Goal: Task Accomplishment & Management: Manage account settings

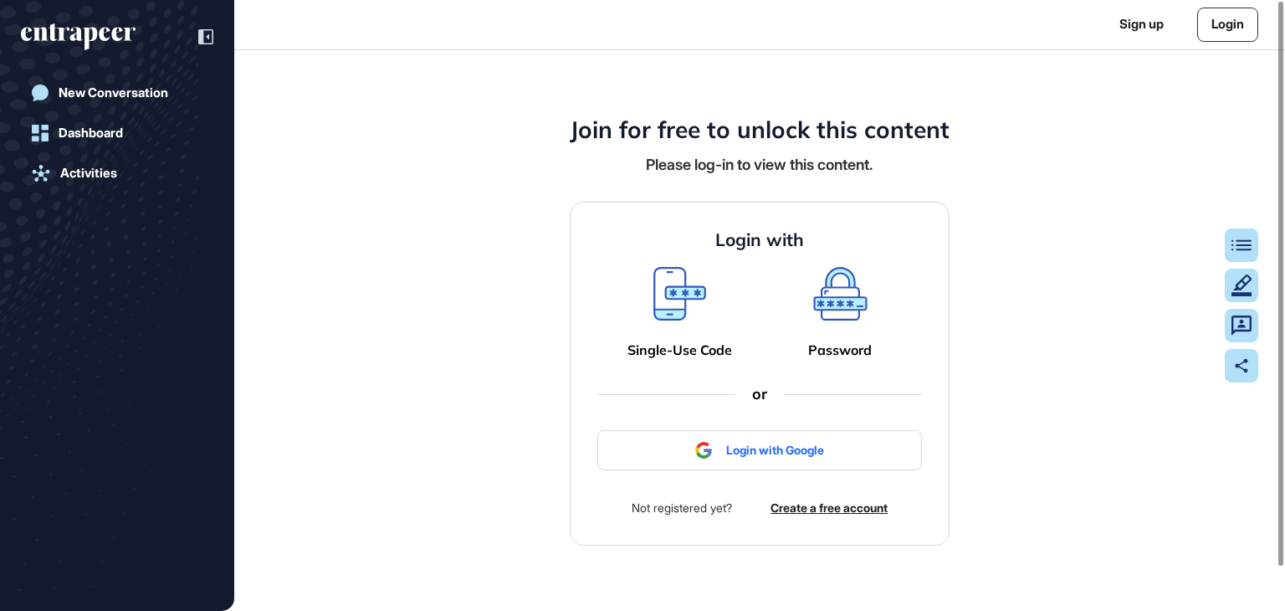
click at [1232, 24] on link "Login" at bounding box center [1228, 25] width 61 height 34
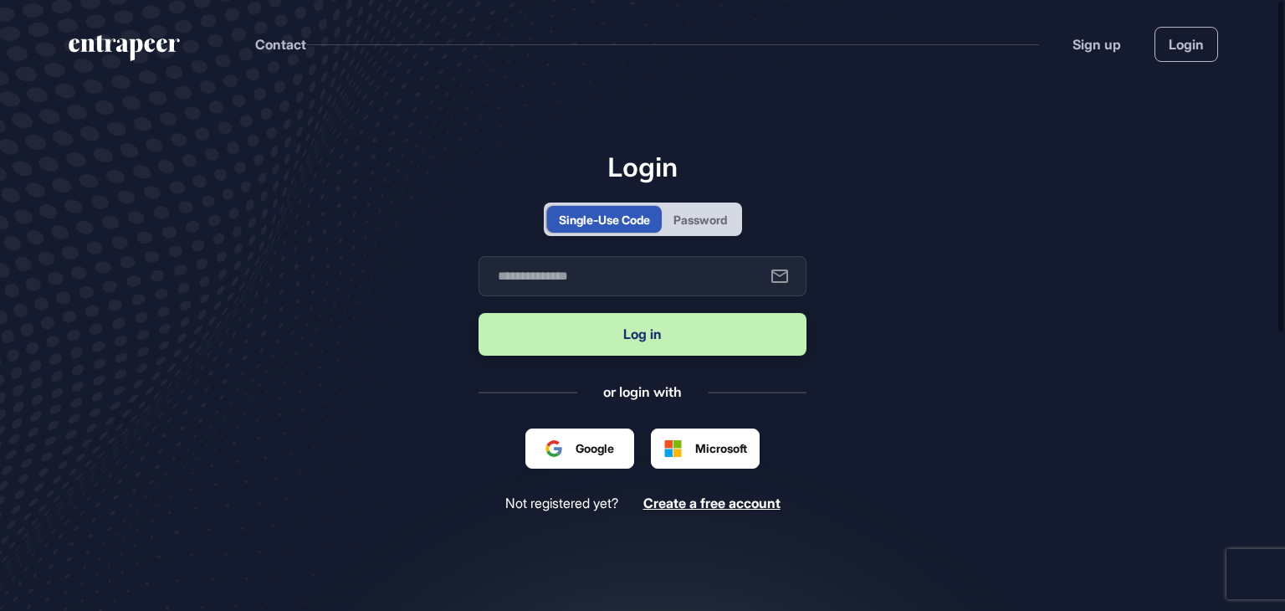
click at [720, 214] on div "Password" at bounding box center [701, 220] width 54 height 18
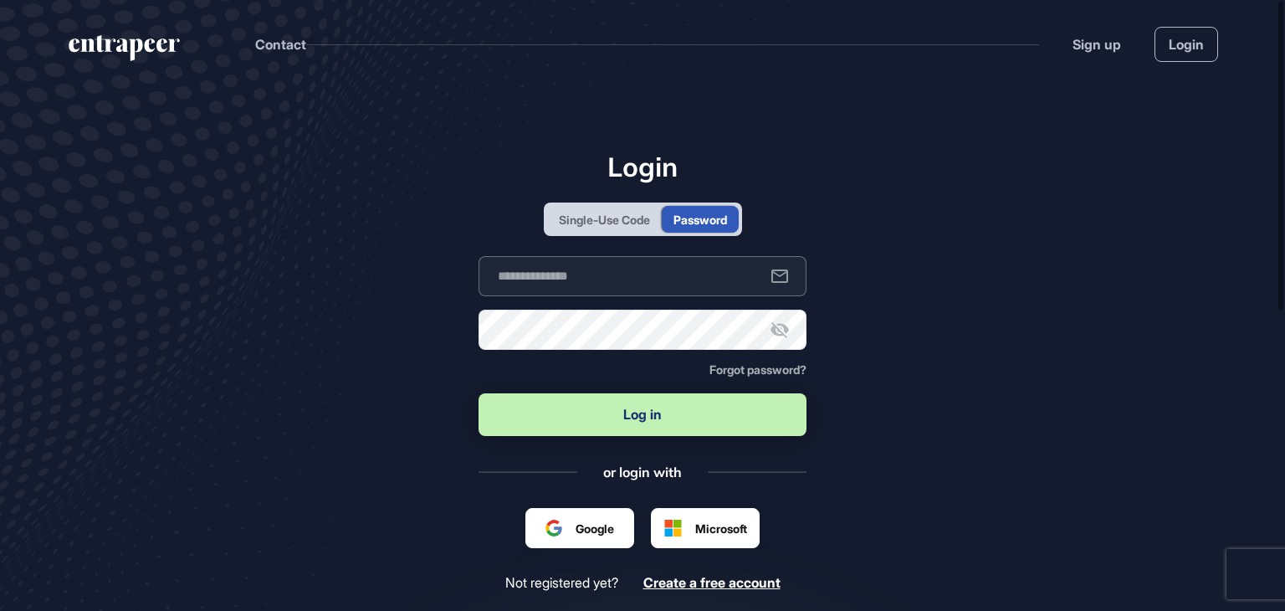
type input "**********"
click at [606, 409] on button "Log in" at bounding box center [643, 414] width 328 height 43
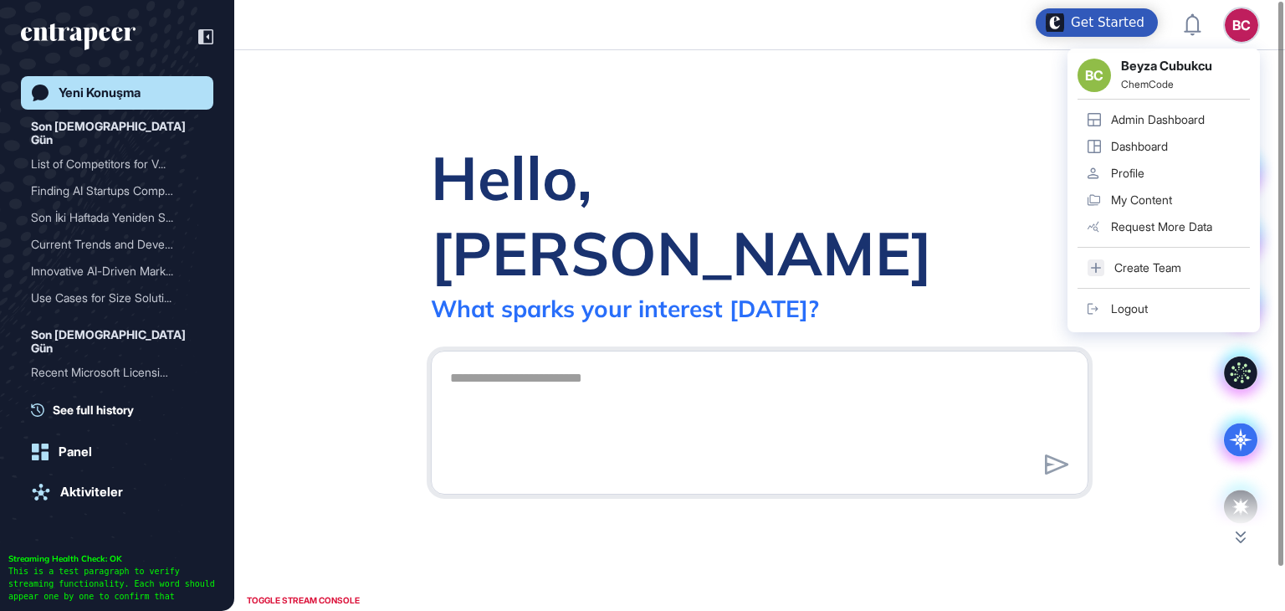
click at [1146, 123] on div "Admin Dashboard" at bounding box center [1158, 119] width 94 height 13
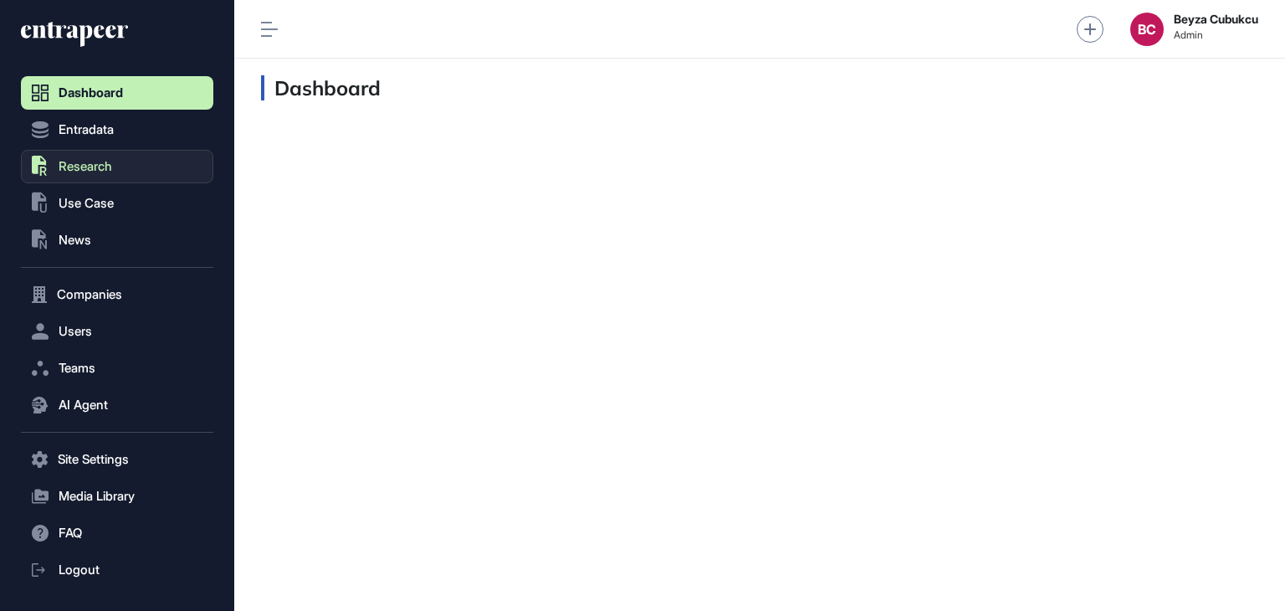
click at [116, 179] on button ".st0{fill:currentColor} Research" at bounding box center [117, 166] width 192 height 33
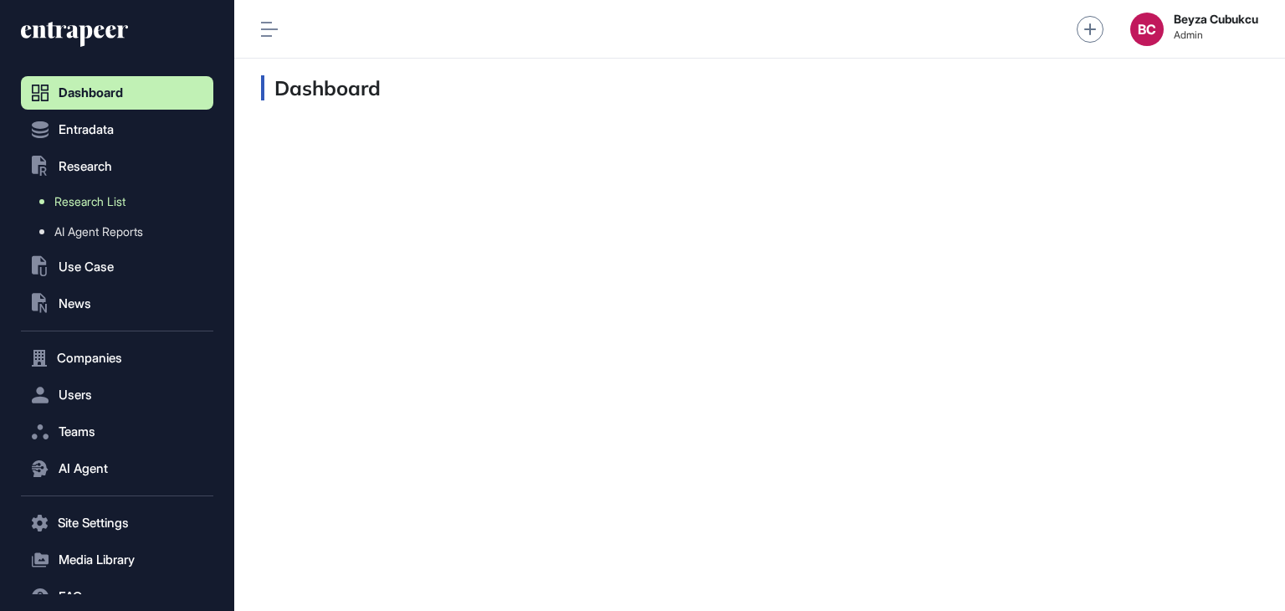
click at [125, 207] on span "Research List" at bounding box center [89, 201] width 71 height 13
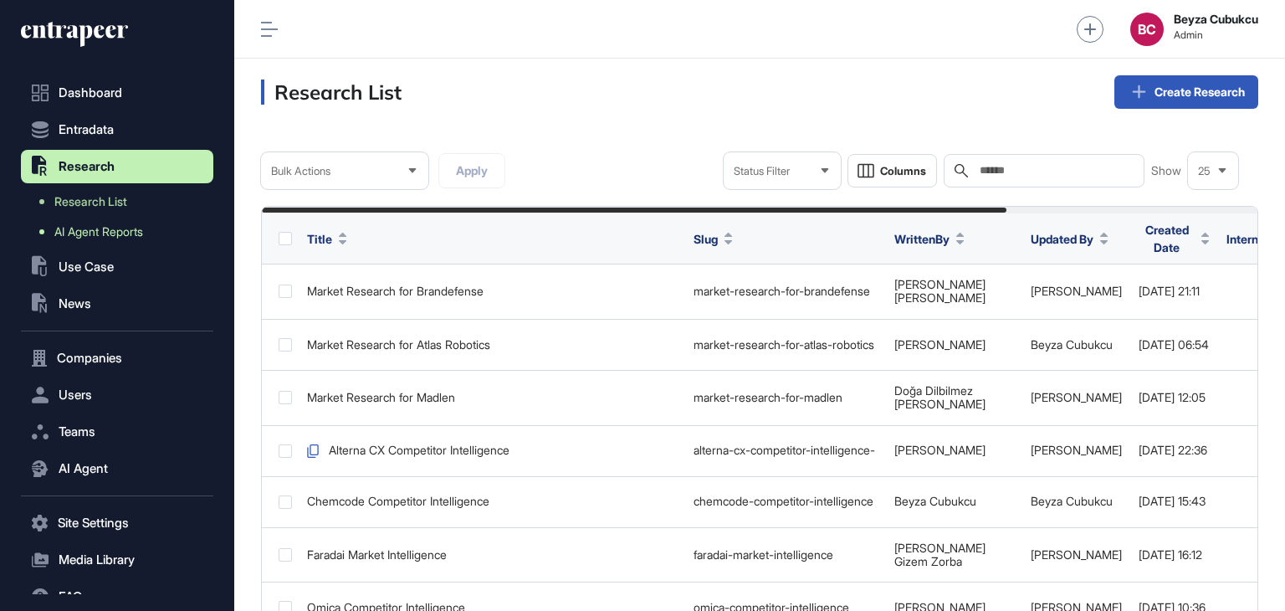
click at [131, 223] on link "AI Agent Reports" at bounding box center [121, 232] width 184 height 30
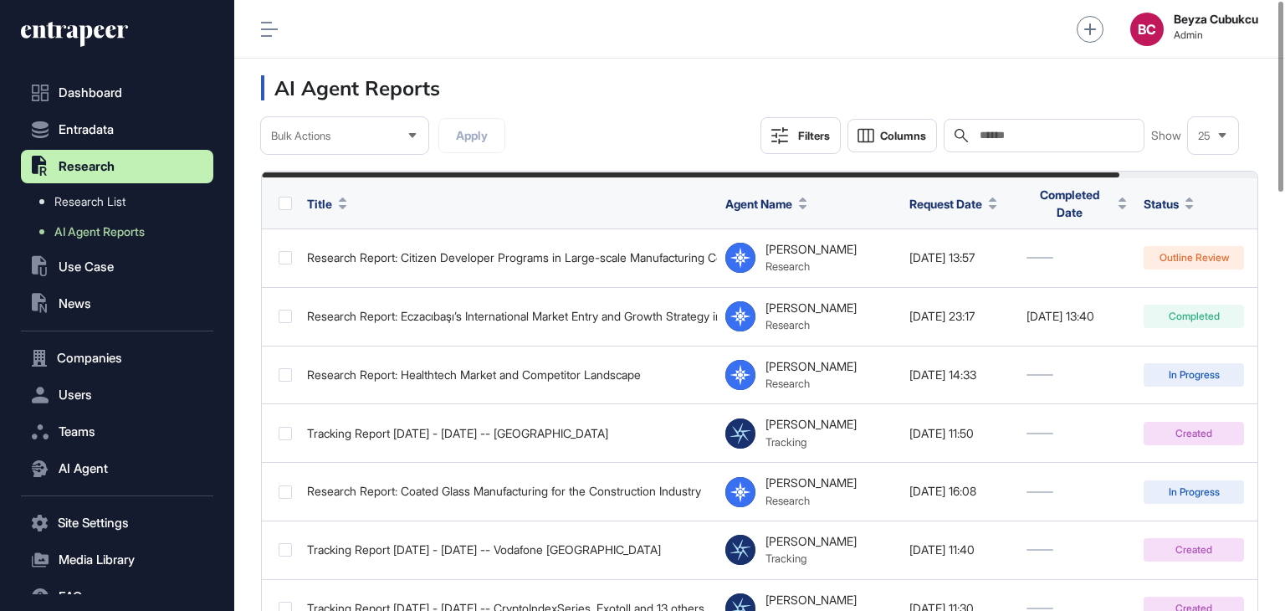
click at [1015, 125] on div "Search" at bounding box center [1044, 135] width 201 height 33
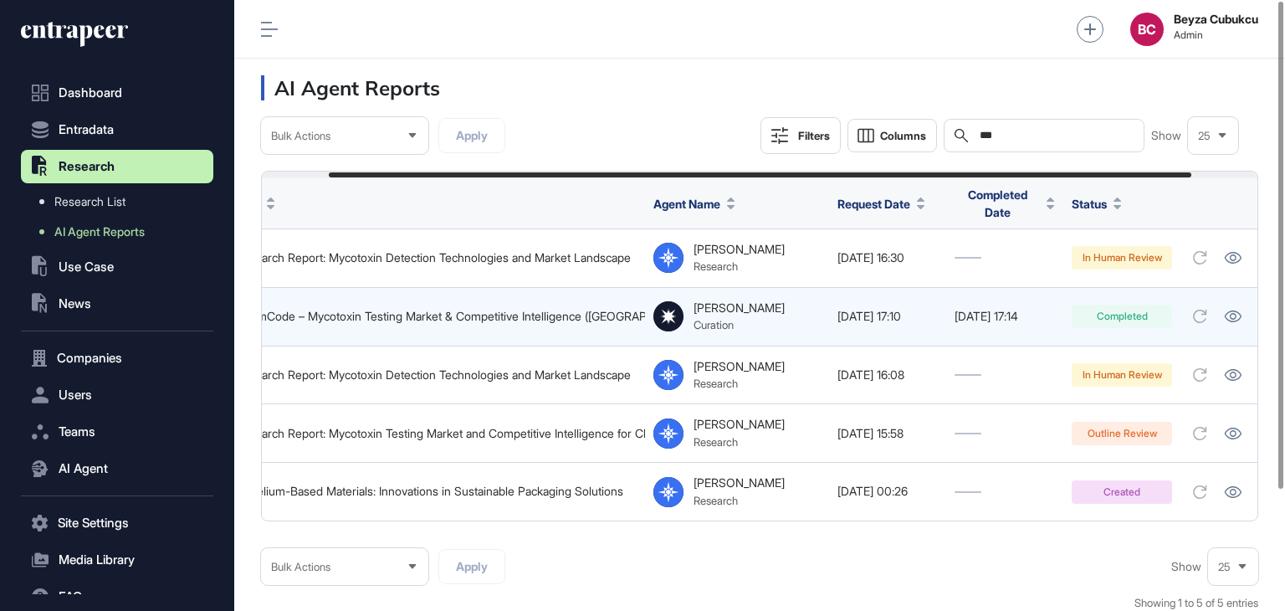
scroll to position [0, 152]
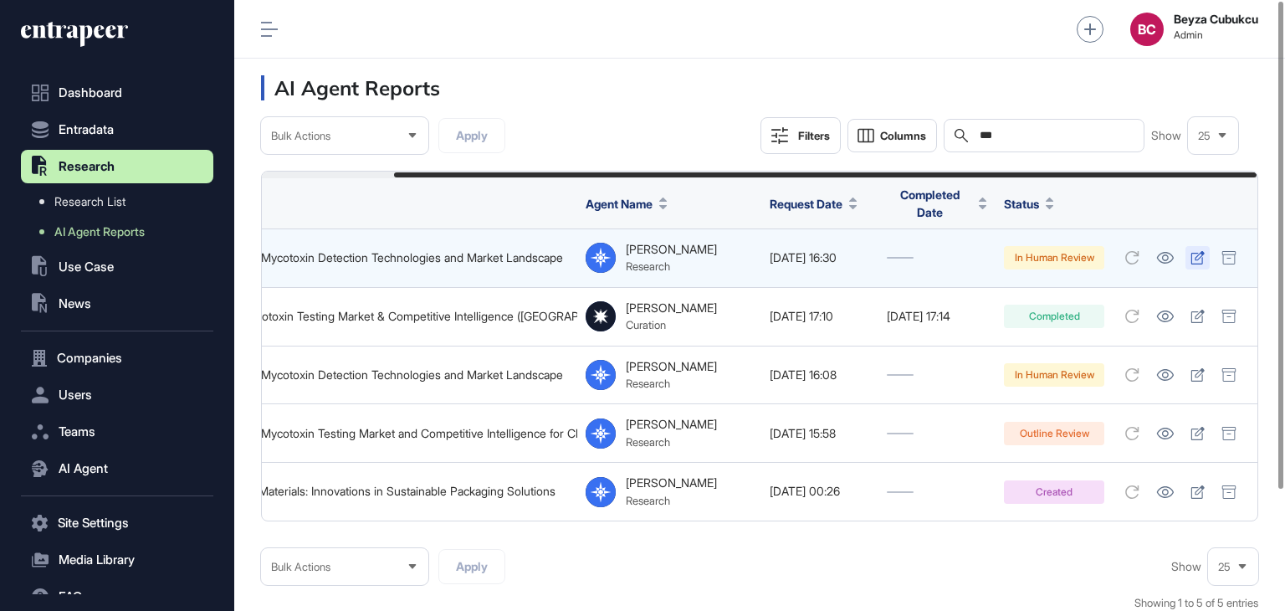
type input "***"
click at [1201, 260] on icon at bounding box center [1198, 257] width 14 height 13
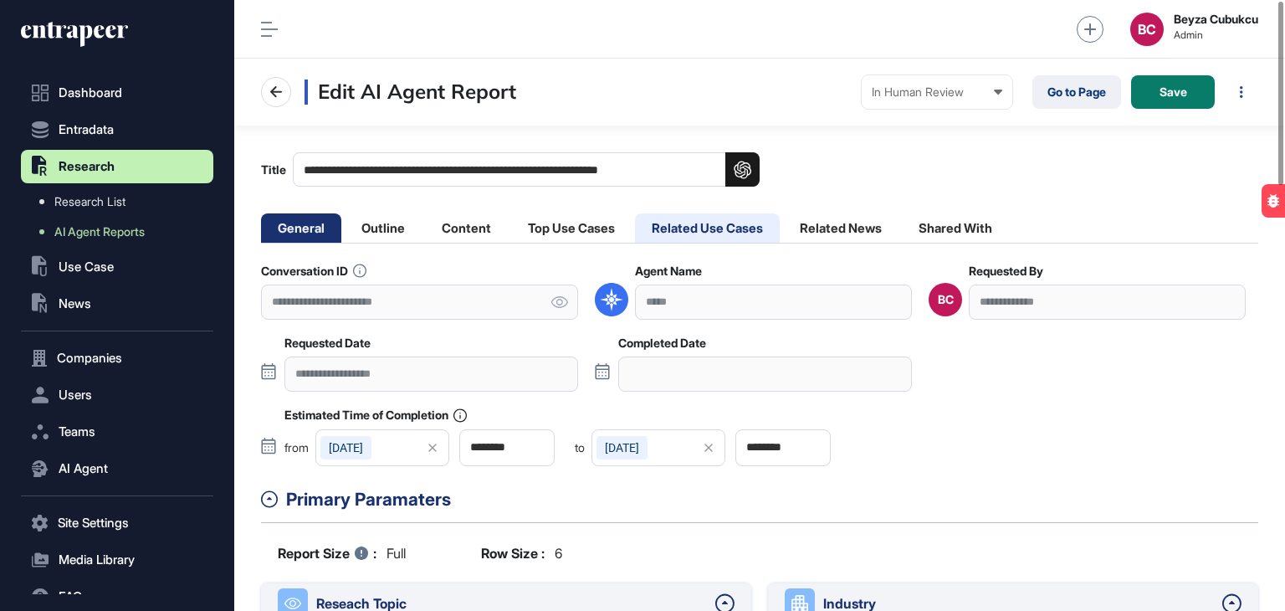
click at [669, 228] on li "Related Use Cases" at bounding box center [707, 227] width 145 height 29
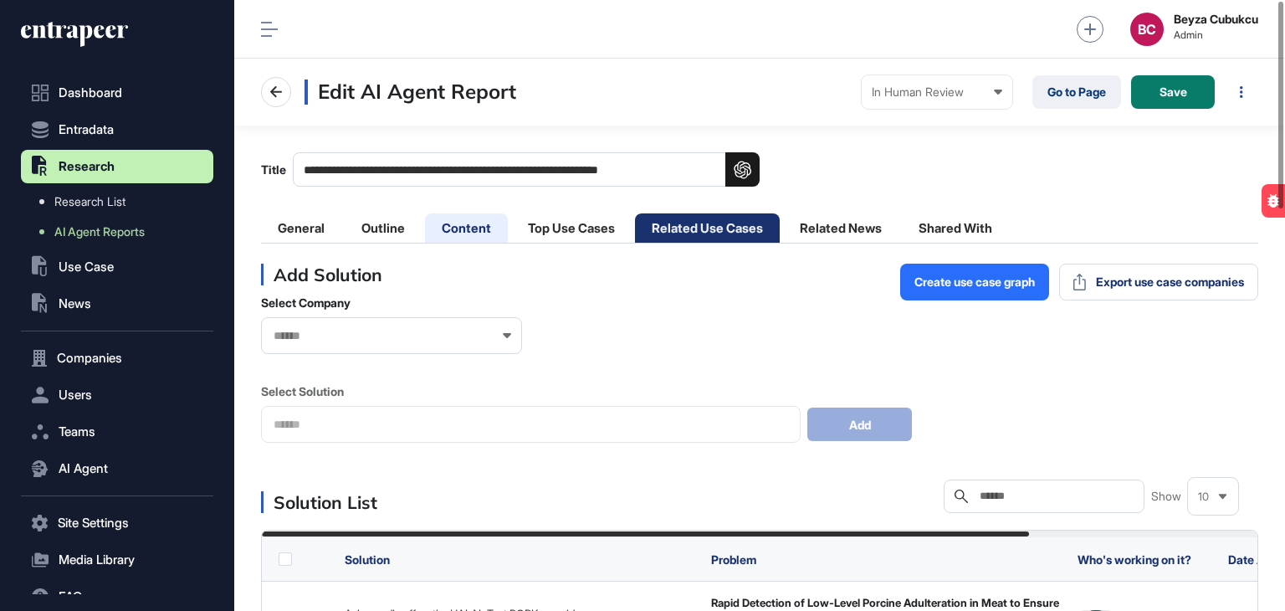
click at [463, 225] on li "Content" at bounding box center [466, 227] width 83 height 29
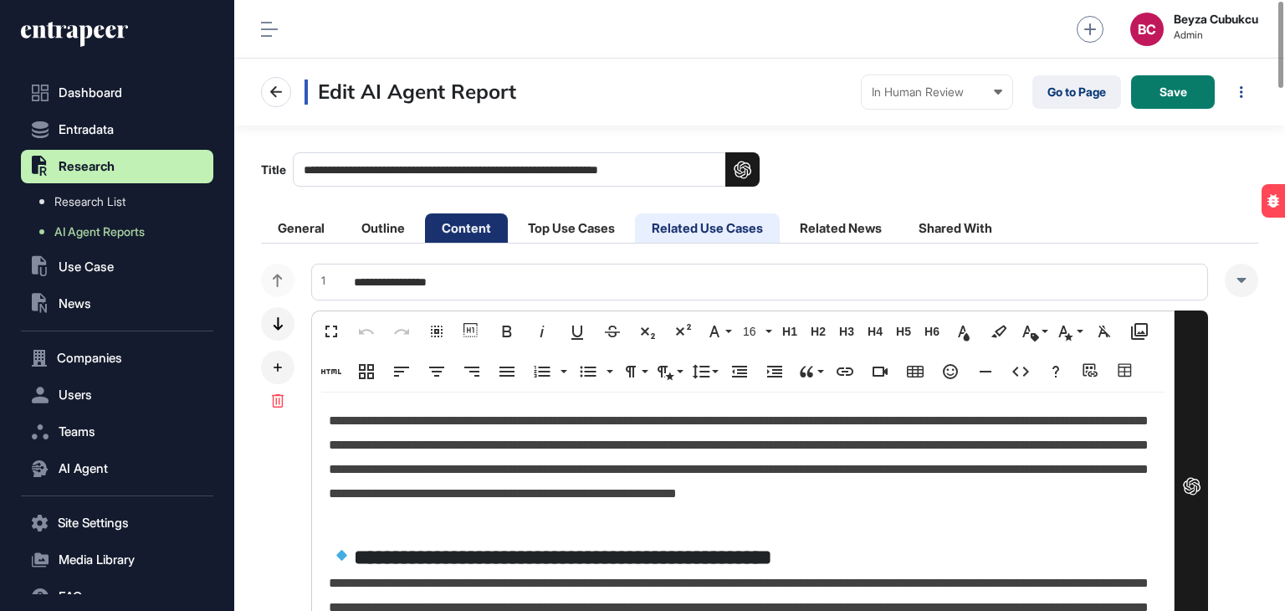
click at [719, 239] on li "Related Use Cases" at bounding box center [707, 227] width 145 height 29
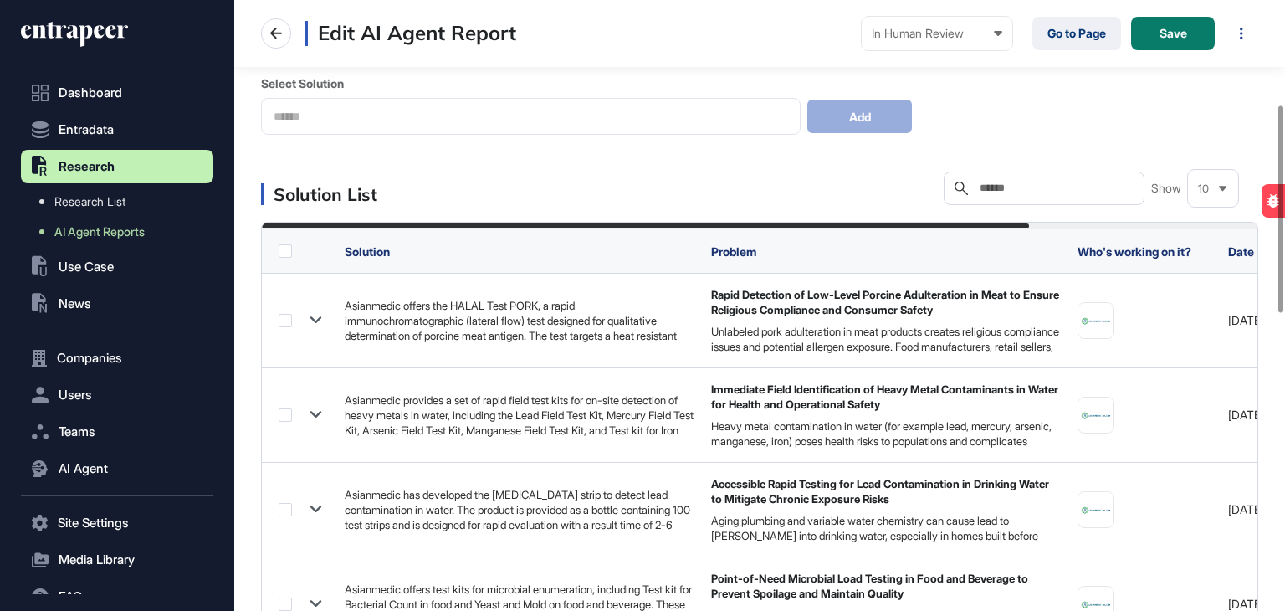
scroll to position [1188, 0]
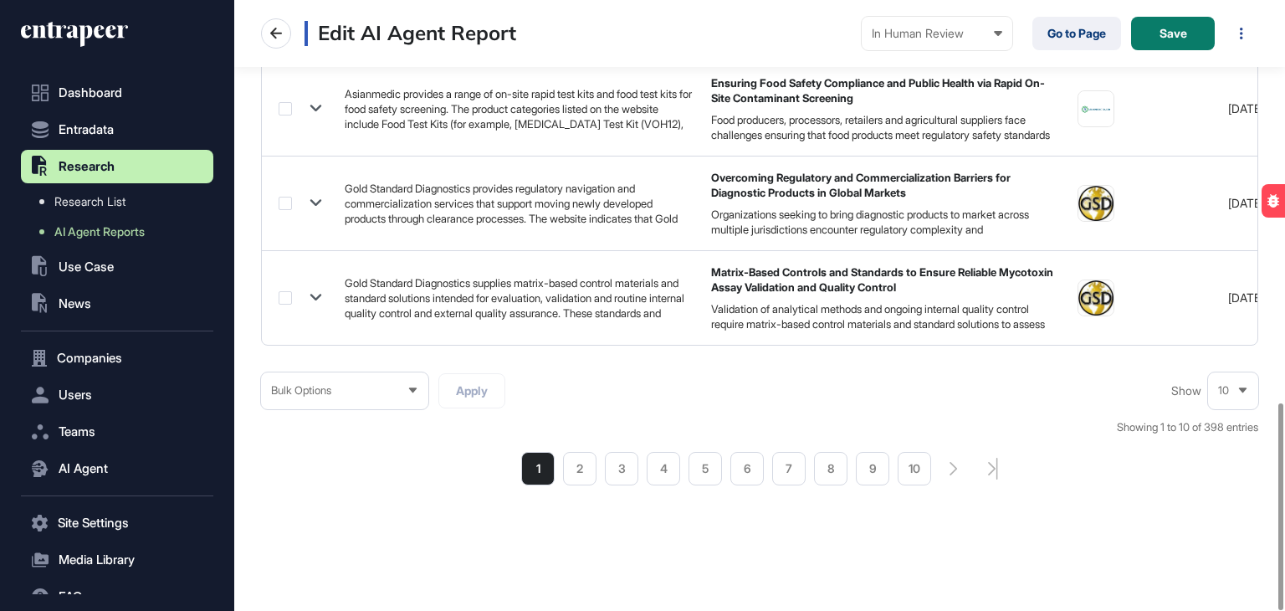
click at [1235, 384] on div "10" at bounding box center [1233, 390] width 50 height 33
click at [1230, 350] on li "100" at bounding box center [1233, 360] width 40 height 33
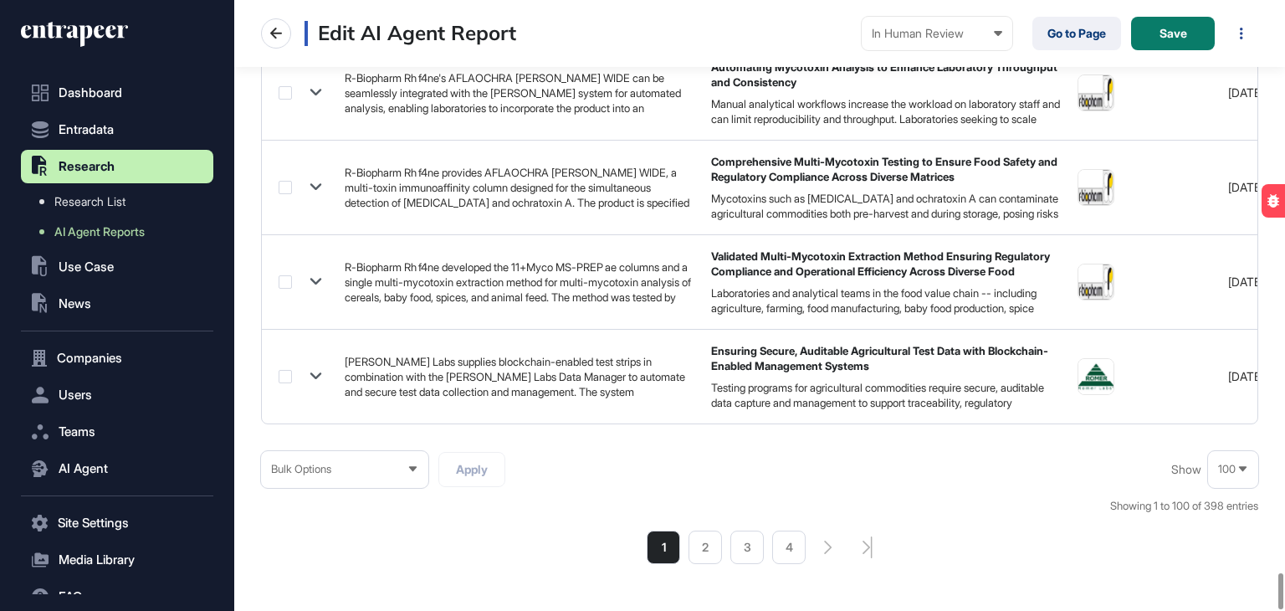
scroll to position [9684, 0]
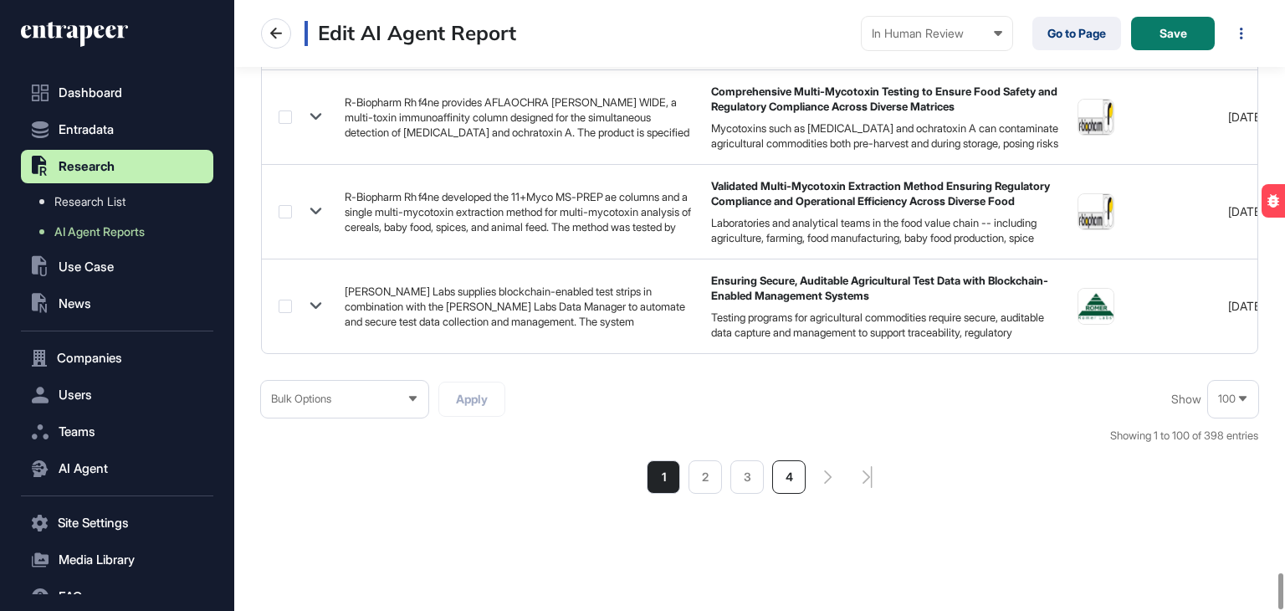
click at [788, 460] on li "4" at bounding box center [788, 476] width 33 height 33
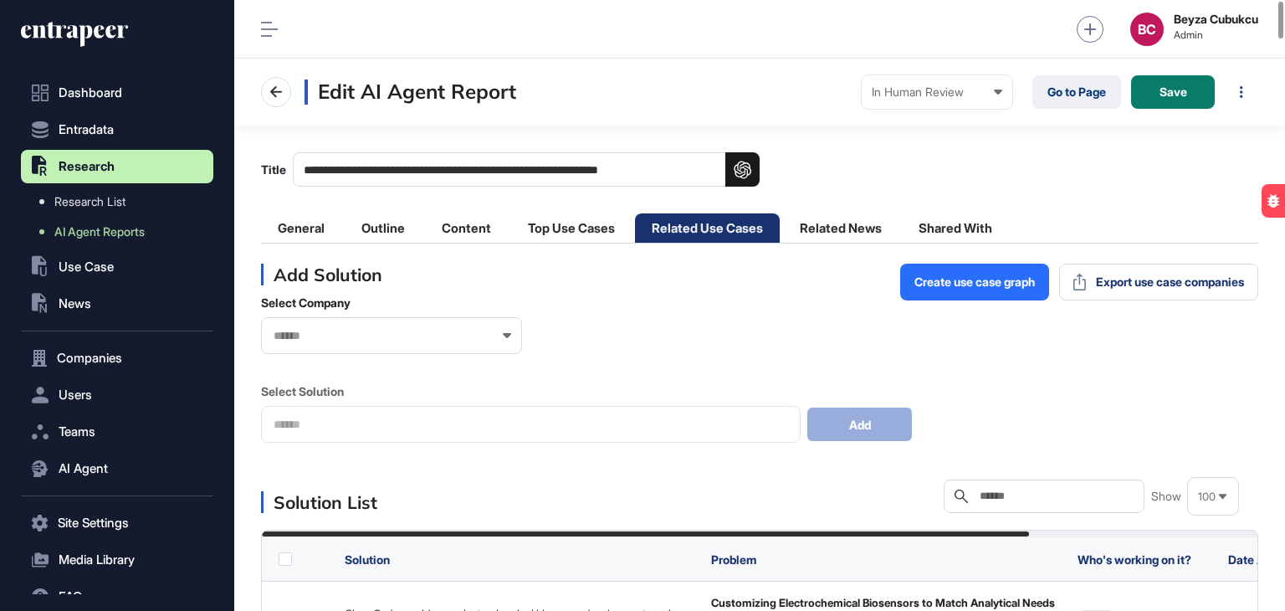
click at [284, 559] on label at bounding box center [285, 558] width 13 height 13
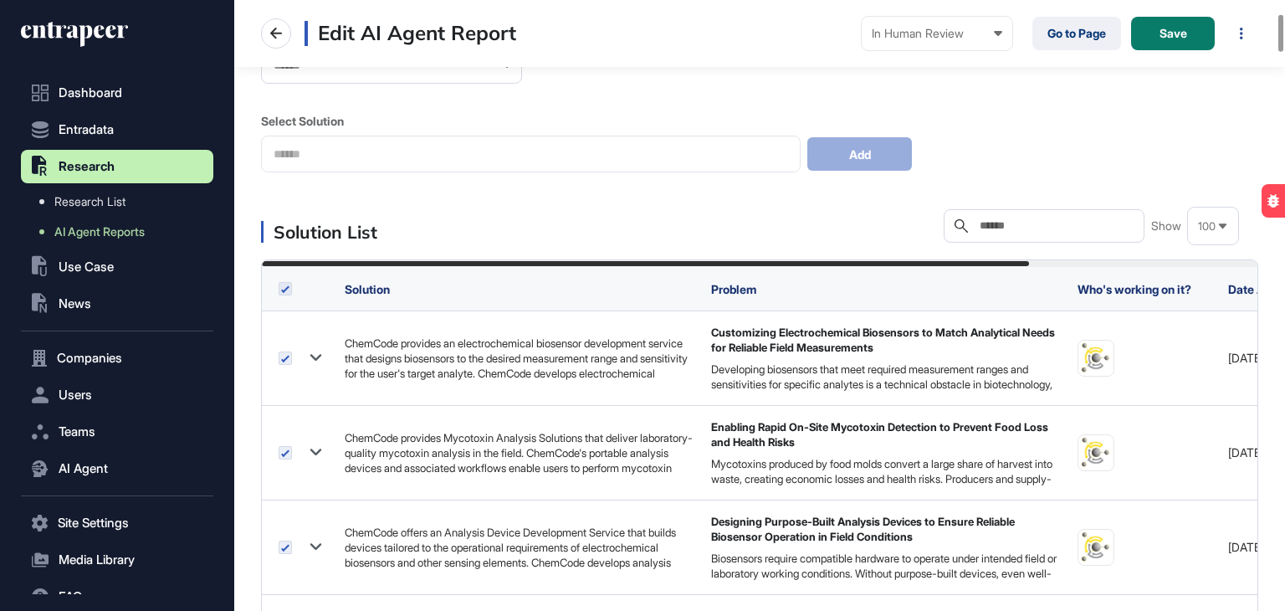
scroll to position [271, 0]
click at [1075, 33] on link "Go to Page" at bounding box center [1077, 33] width 89 height 33
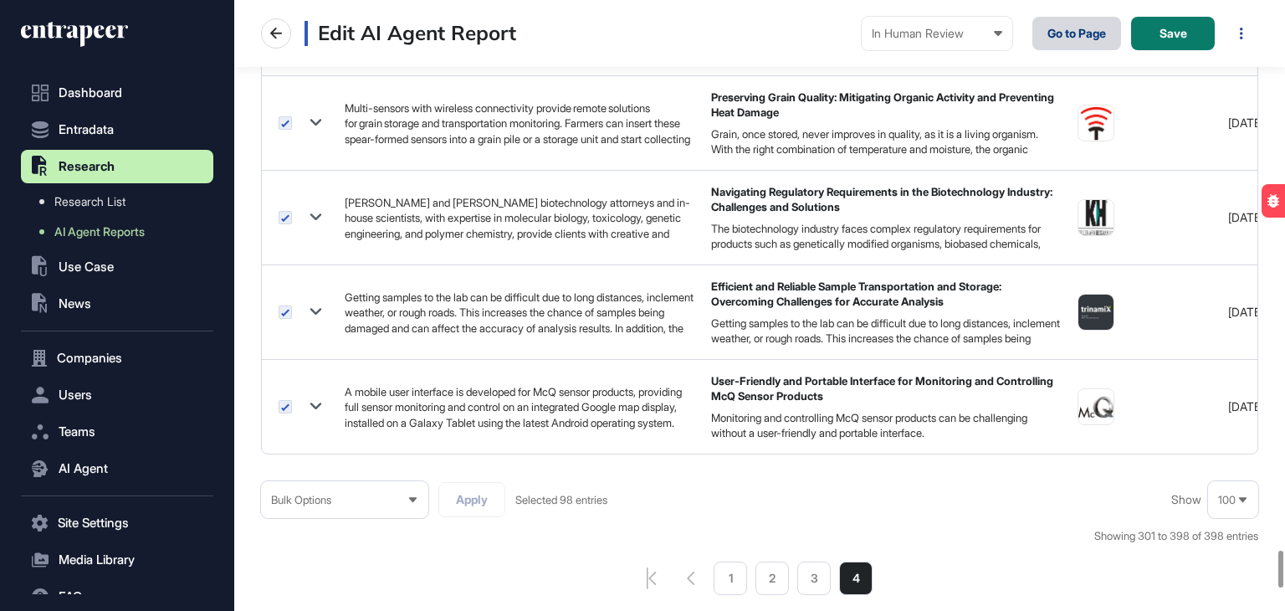
scroll to position [9481, 0]
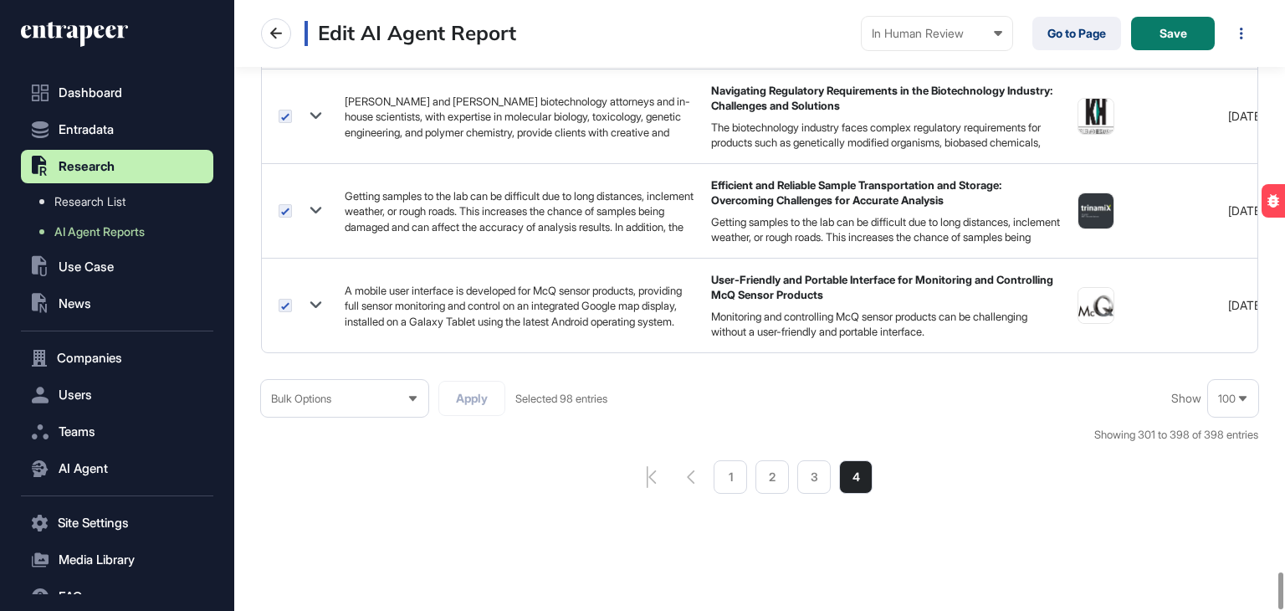
click at [392, 396] on div "Bulk Options" at bounding box center [344, 398] width 167 height 33
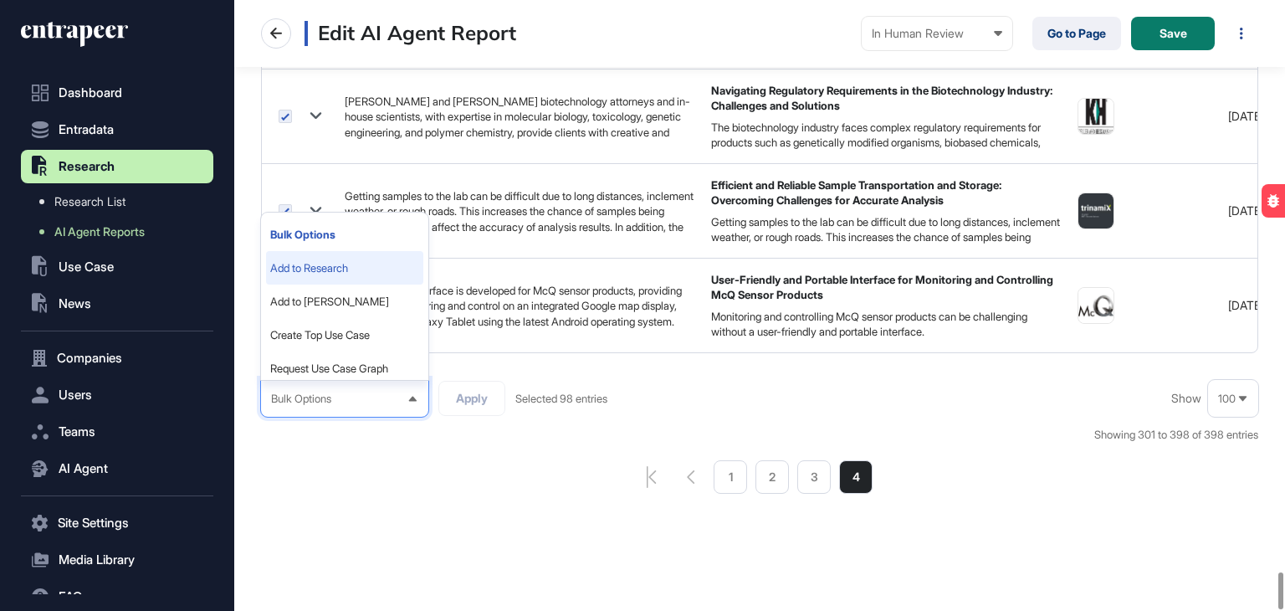
click at [341, 251] on li "Add to Research" at bounding box center [344, 267] width 157 height 33
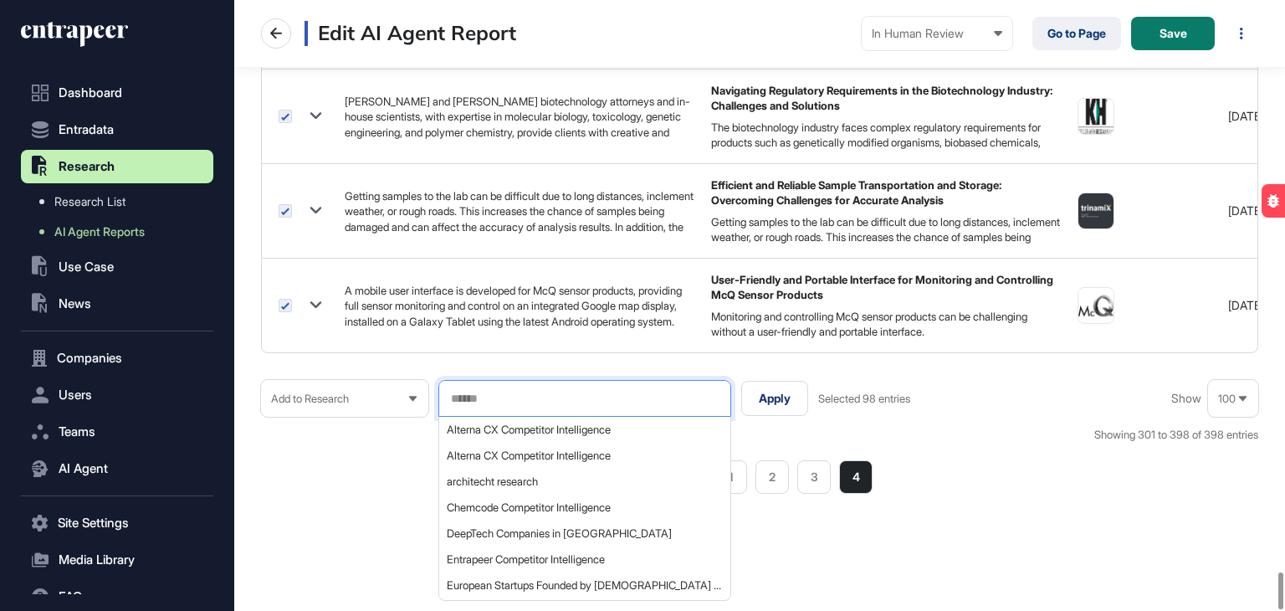
click at [558, 396] on input "text" at bounding box center [584, 399] width 271 height 14
click at [562, 501] on span "Chemcode Competitor Intelligence" at bounding box center [584, 507] width 274 height 13
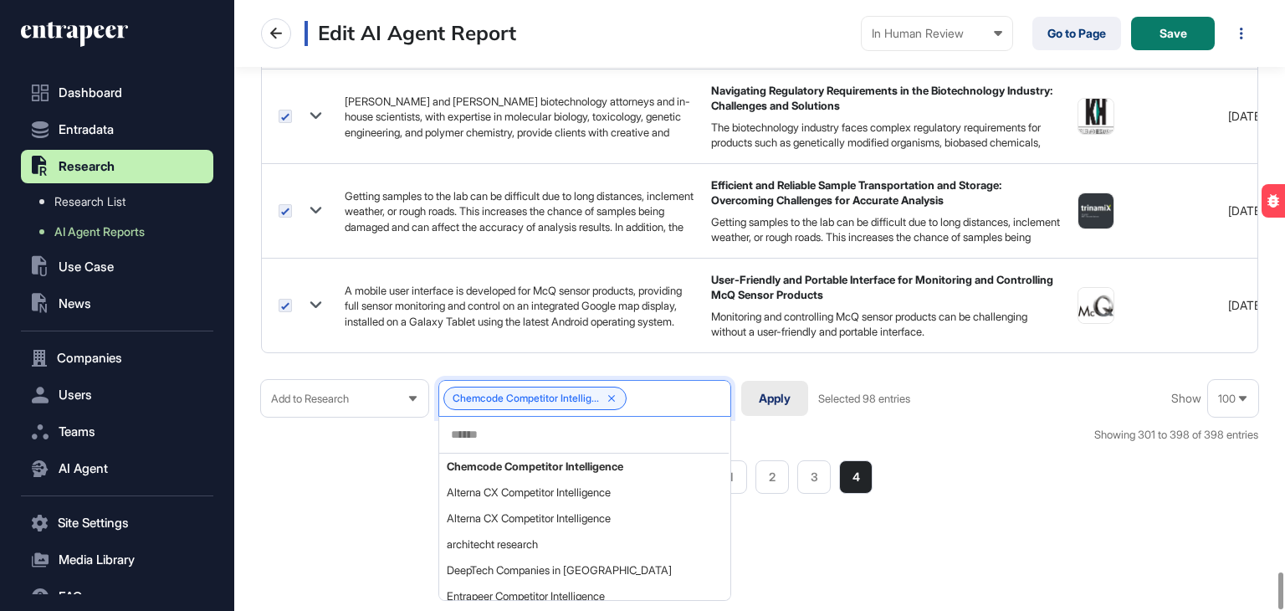
click at [762, 387] on button "Apply" at bounding box center [774, 398] width 67 height 35
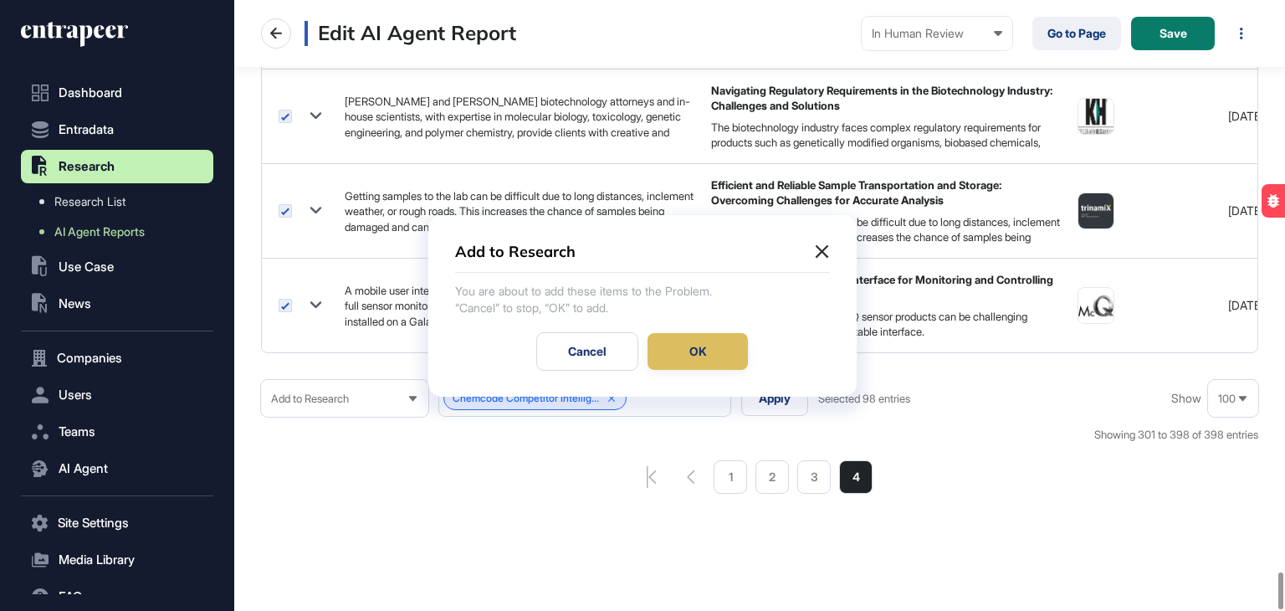
click at [675, 345] on div "OK" at bounding box center [698, 351] width 100 height 37
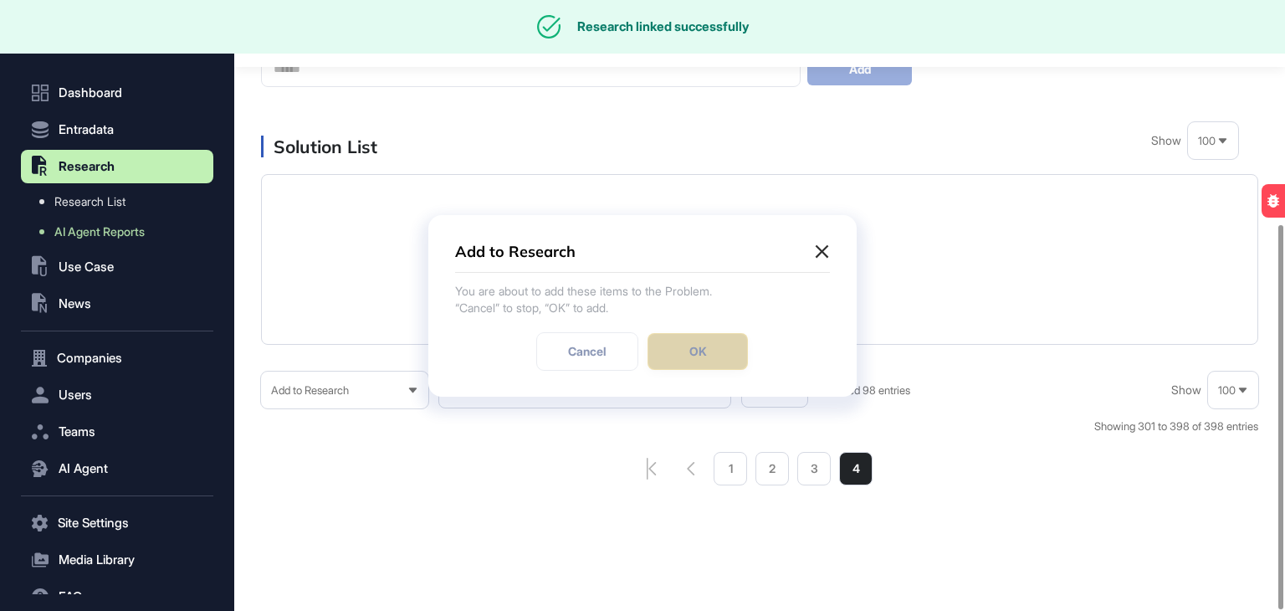
scroll to position [355, 0]
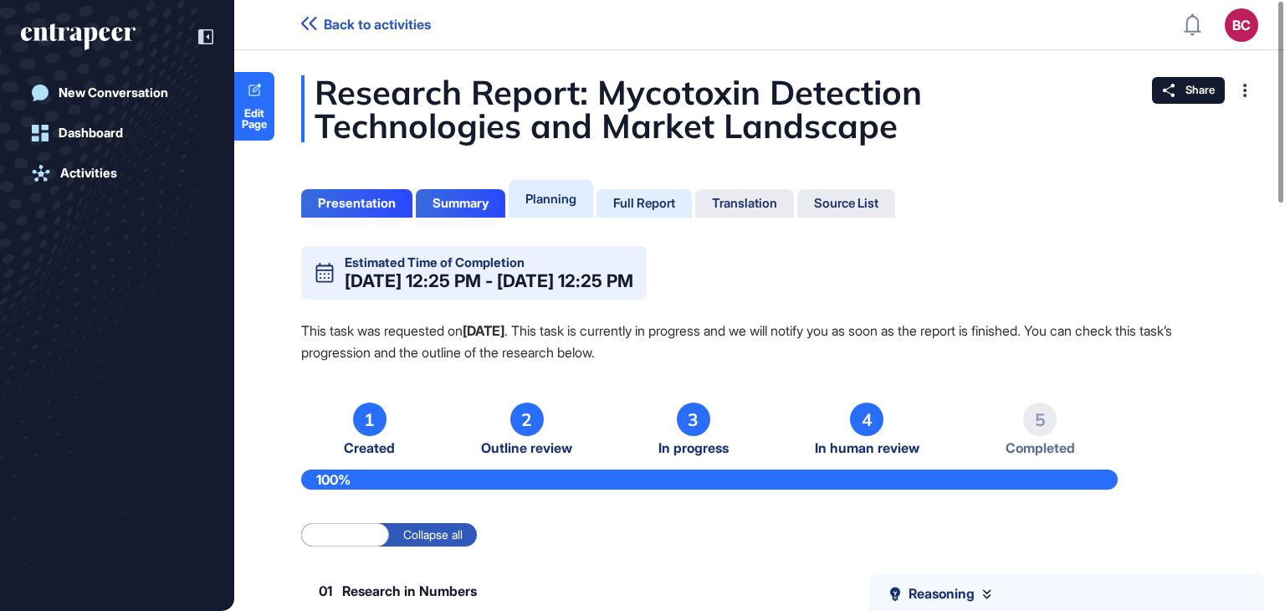
click at [651, 211] on div "Full Report" at bounding box center [644, 203] width 95 height 28
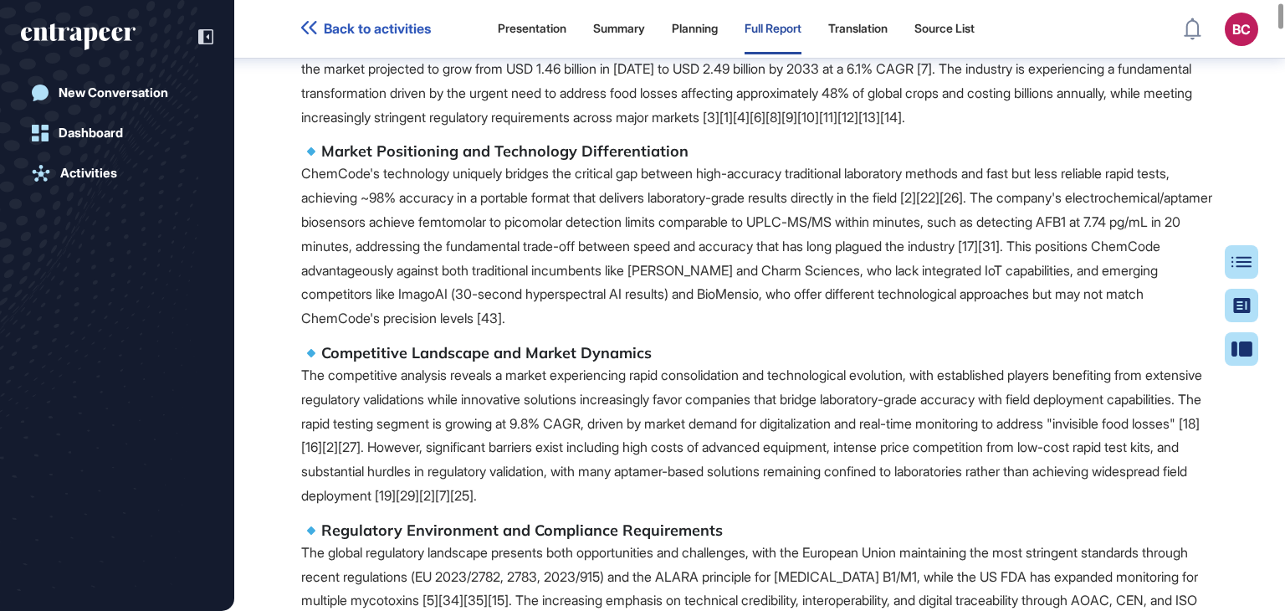
scroll to position [8, 0]
click at [1234, 258] on div "Table of Contents" at bounding box center [1188, 261] width 114 height 13
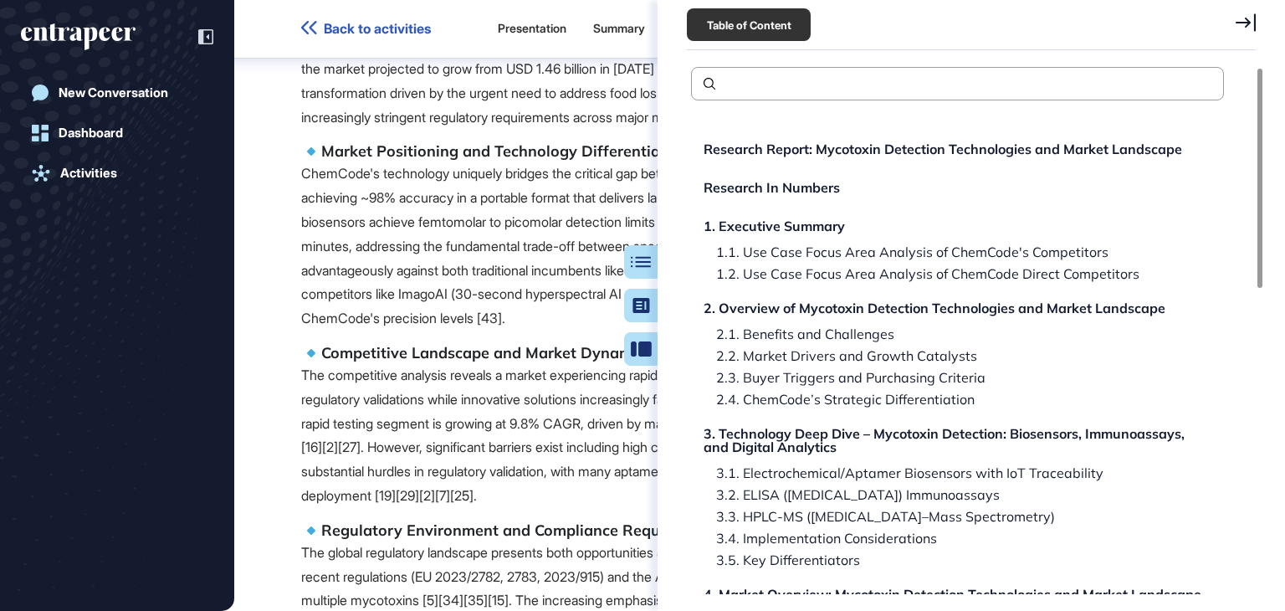
scroll to position [730, 0]
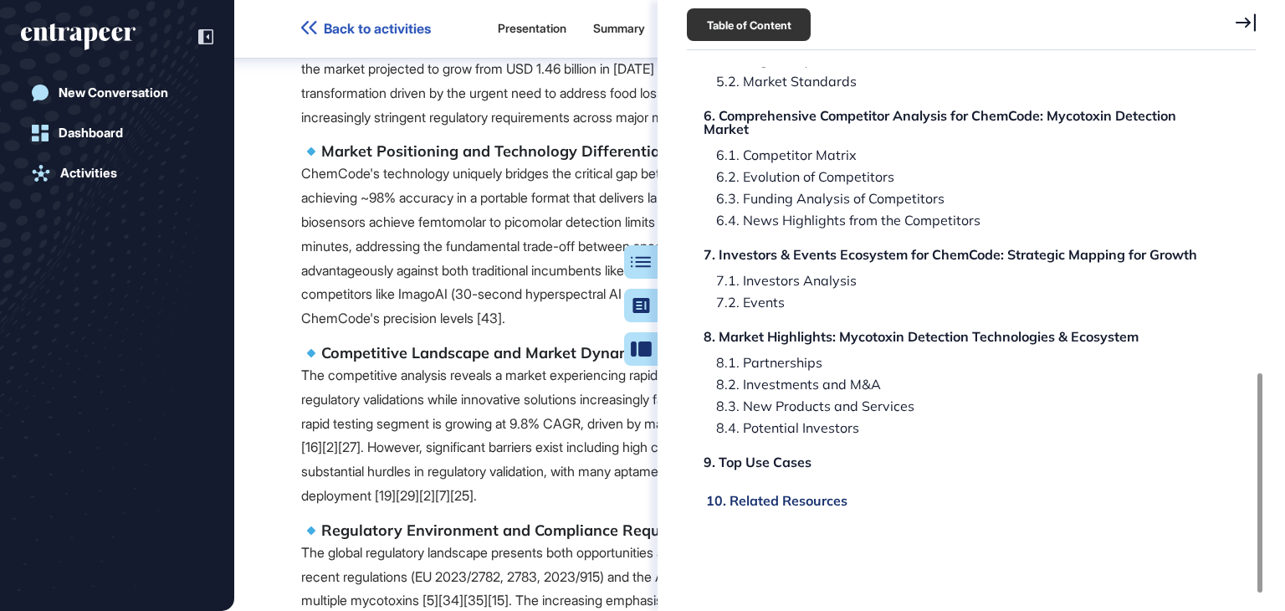
click at [803, 504] on div "10. Related Resources" at bounding box center [776, 500] width 141 height 13
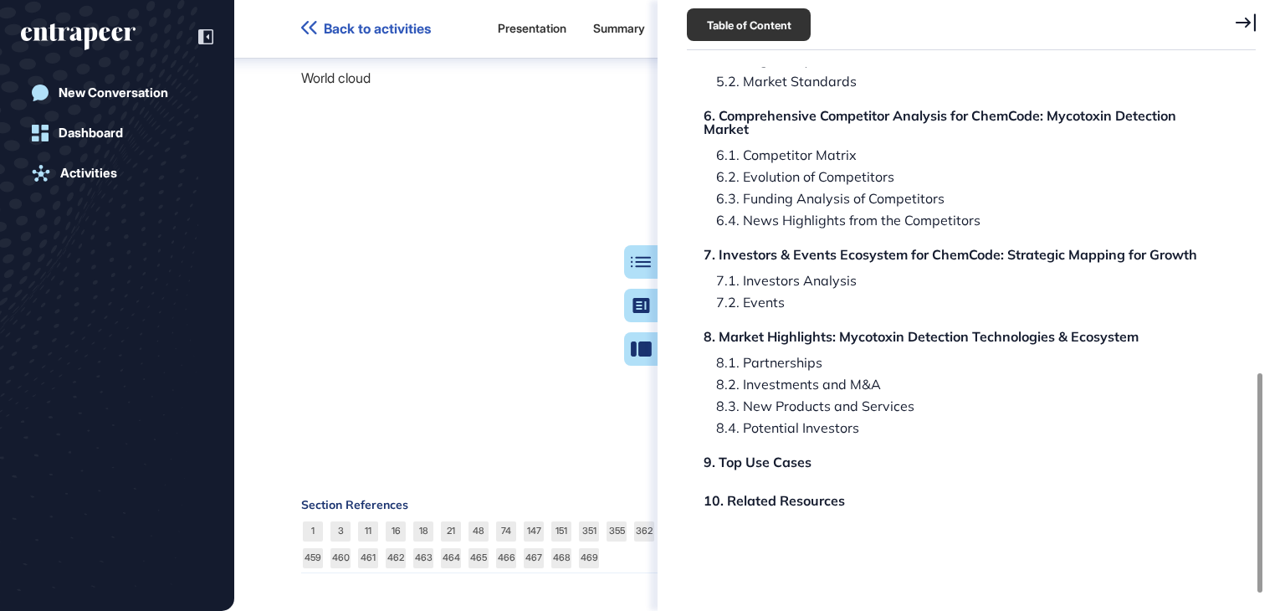
scroll to position [162054, 0]
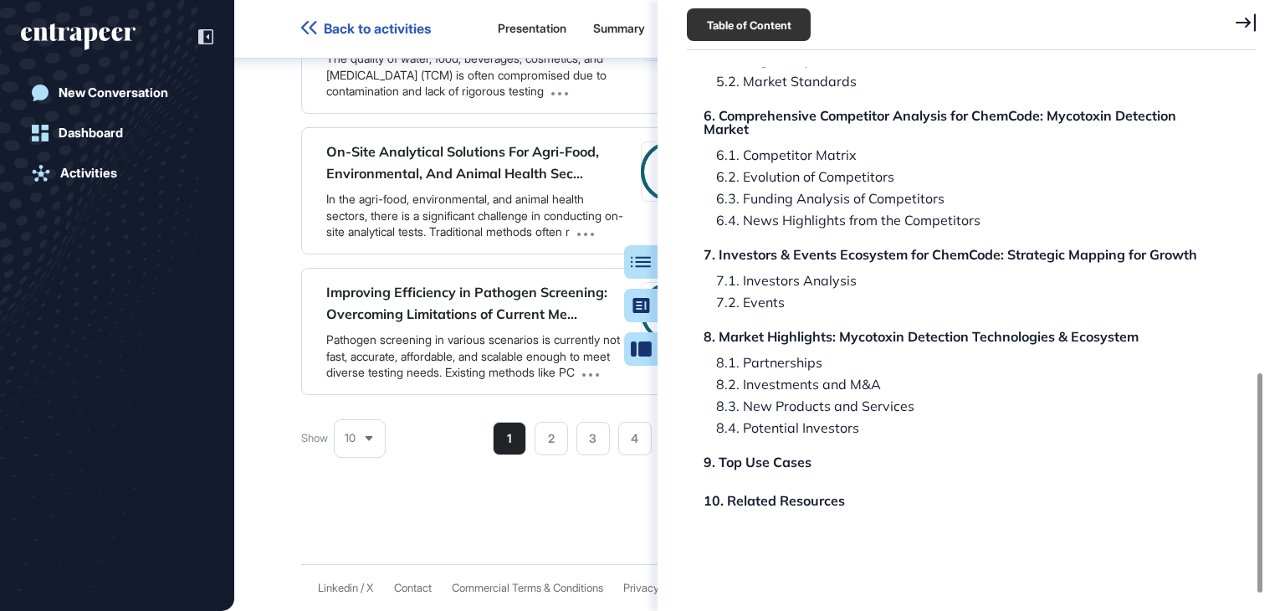
click at [1232, 21] on div "Table of Content" at bounding box center [971, 25] width 569 height 50
click at [1241, 21] on icon at bounding box center [1246, 22] width 20 height 18
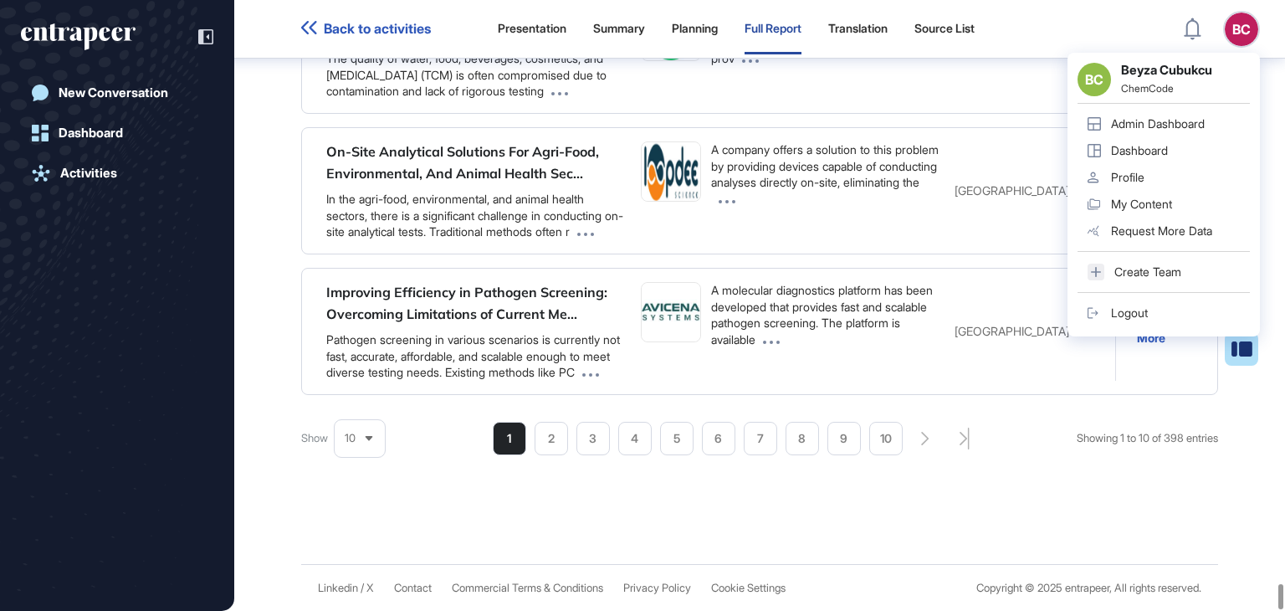
scroll to position [163537, 0]
click at [362, 445] on div "10" at bounding box center [360, 438] width 50 height 33
click at [343, 409] on li "75" at bounding box center [360, 408] width 40 height 33
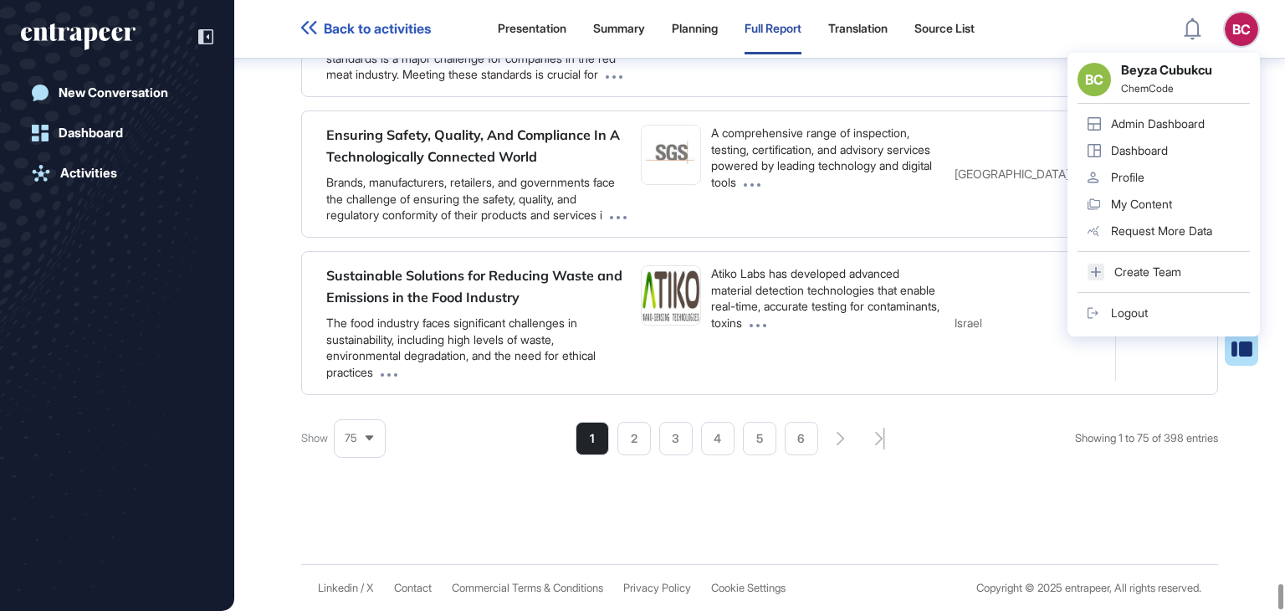
scroll to position [173712, 0]
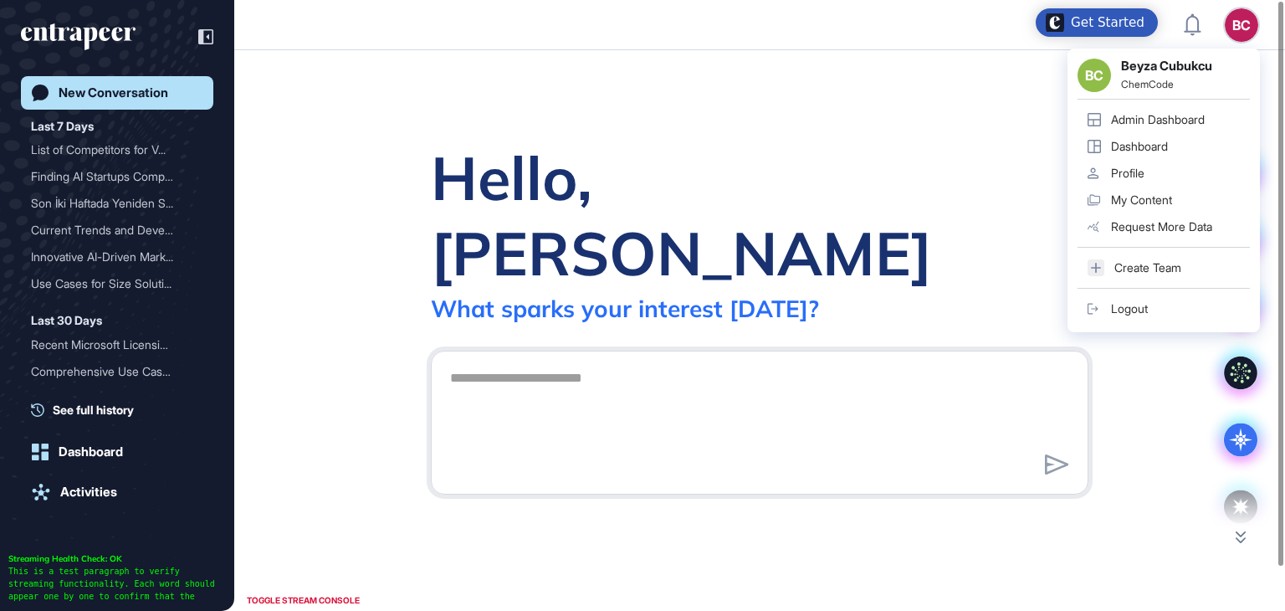
click at [1163, 113] on div "Admin Dashboard" at bounding box center [1158, 119] width 94 height 13
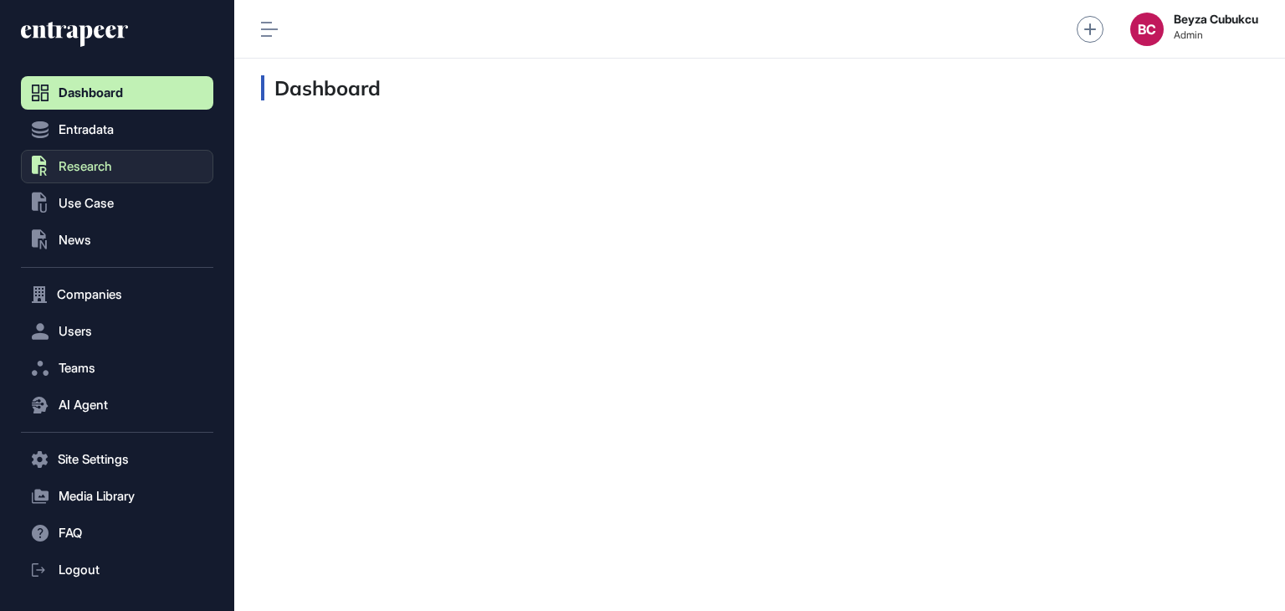
click at [97, 167] on span "Research" at bounding box center [86, 166] width 54 height 13
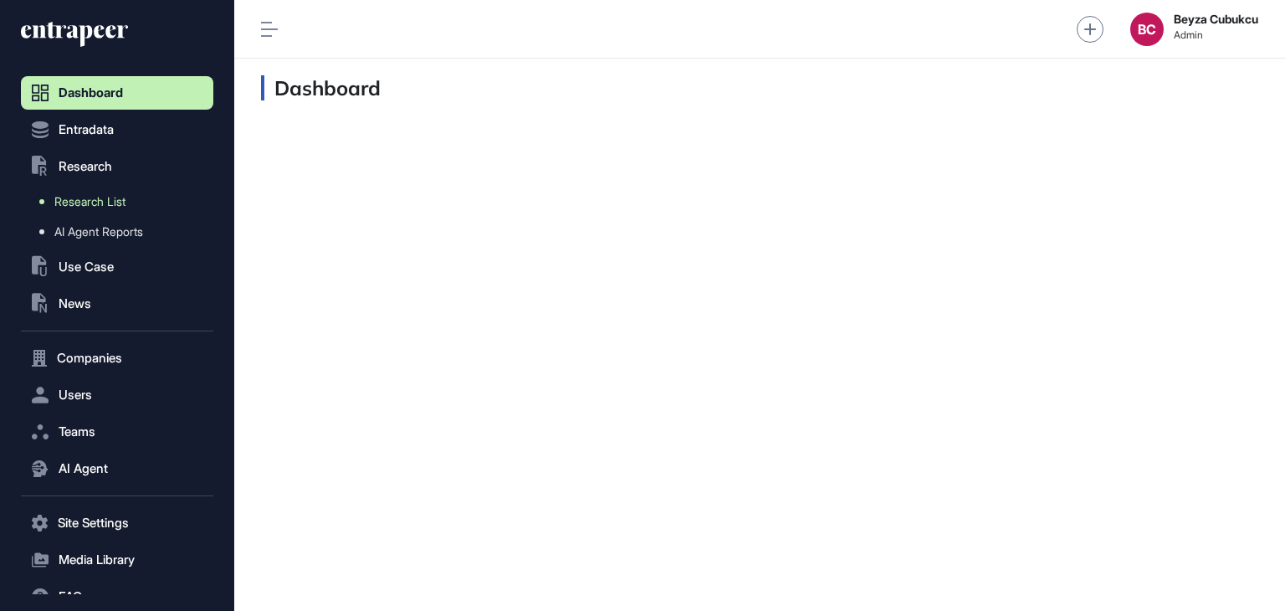
click at [97, 202] on span "Research List" at bounding box center [89, 201] width 71 height 13
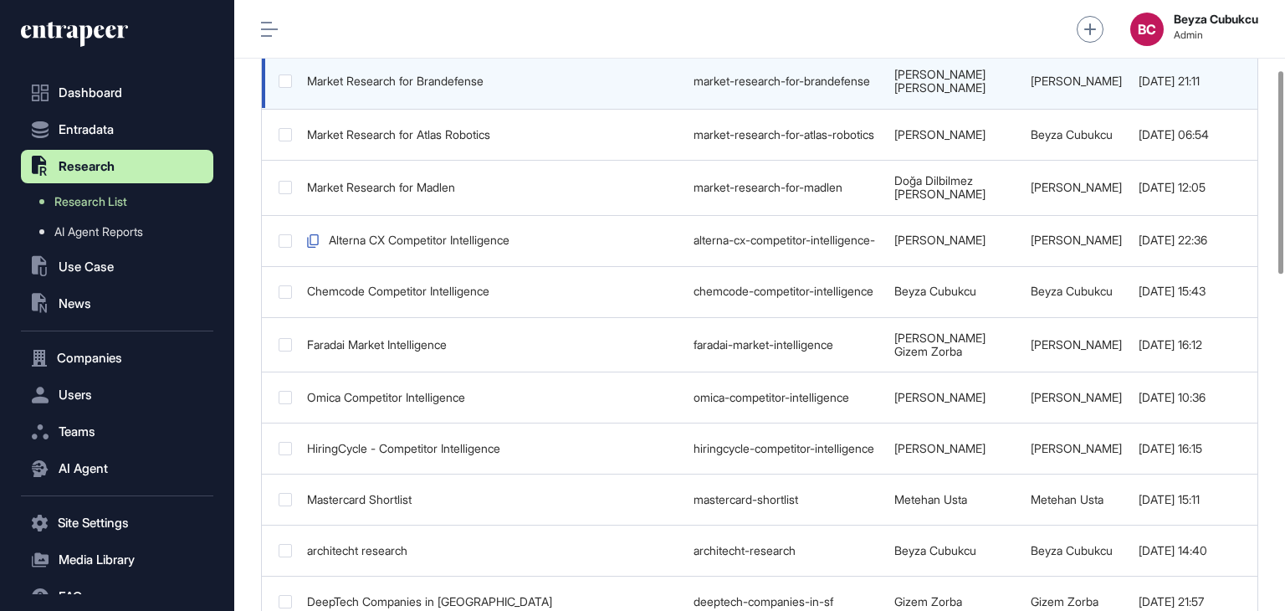
scroll to position [0, 336]
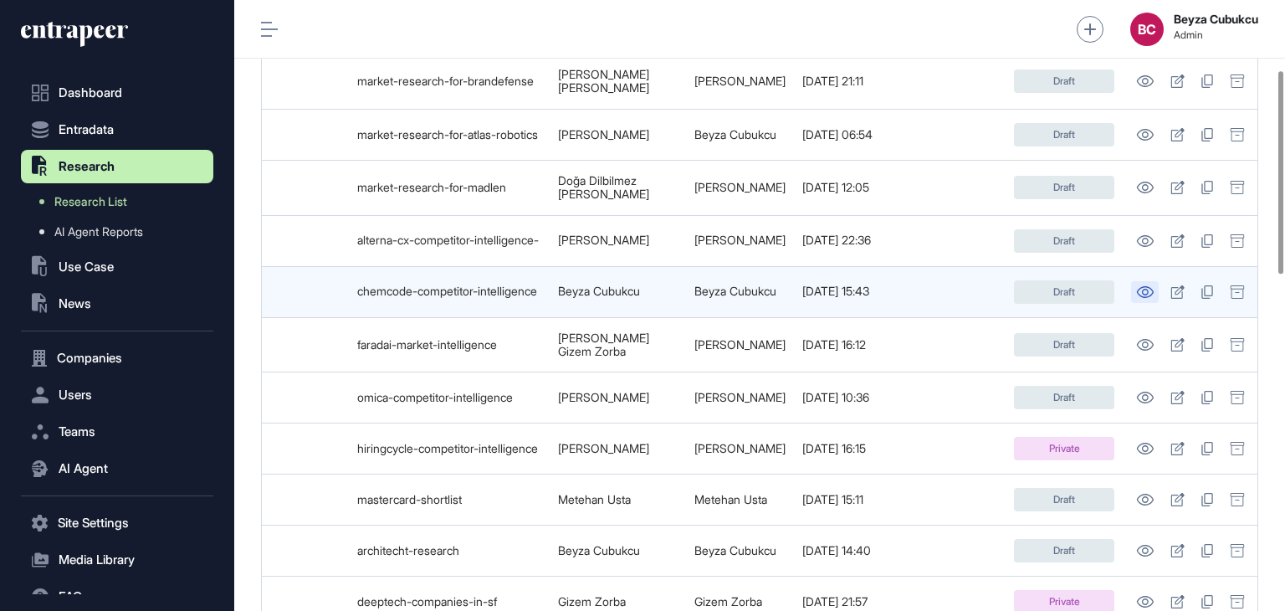
click at [1139, 286] on icon at bounding box center [1145, 292] width 18 height 12
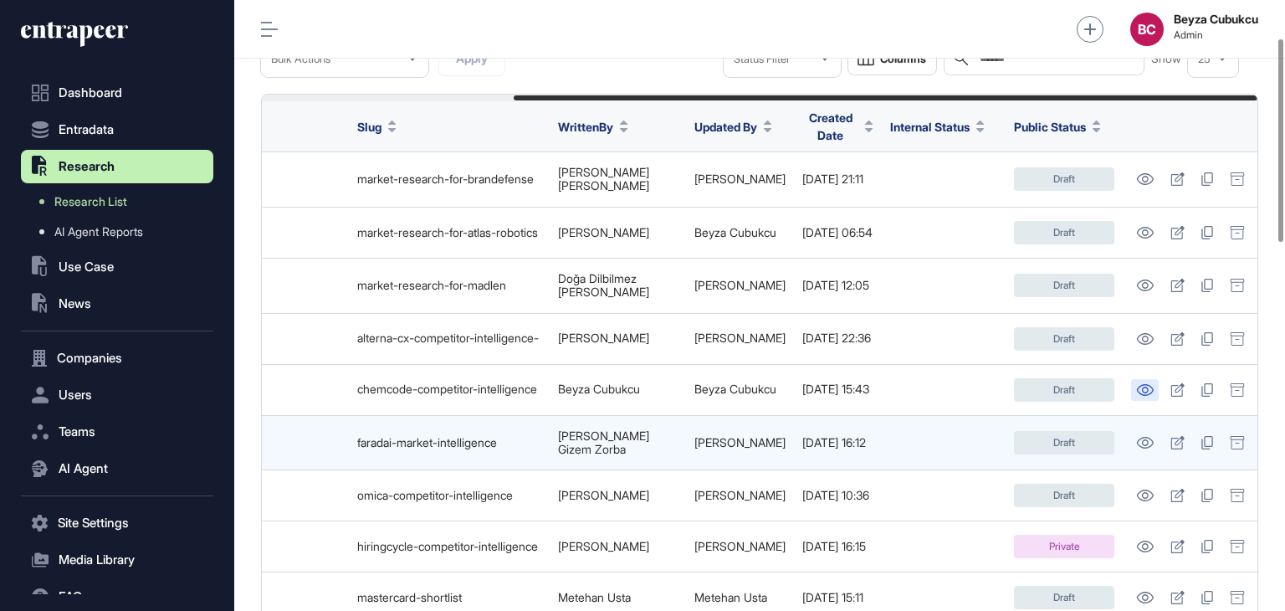
scroll to position [114, 0]
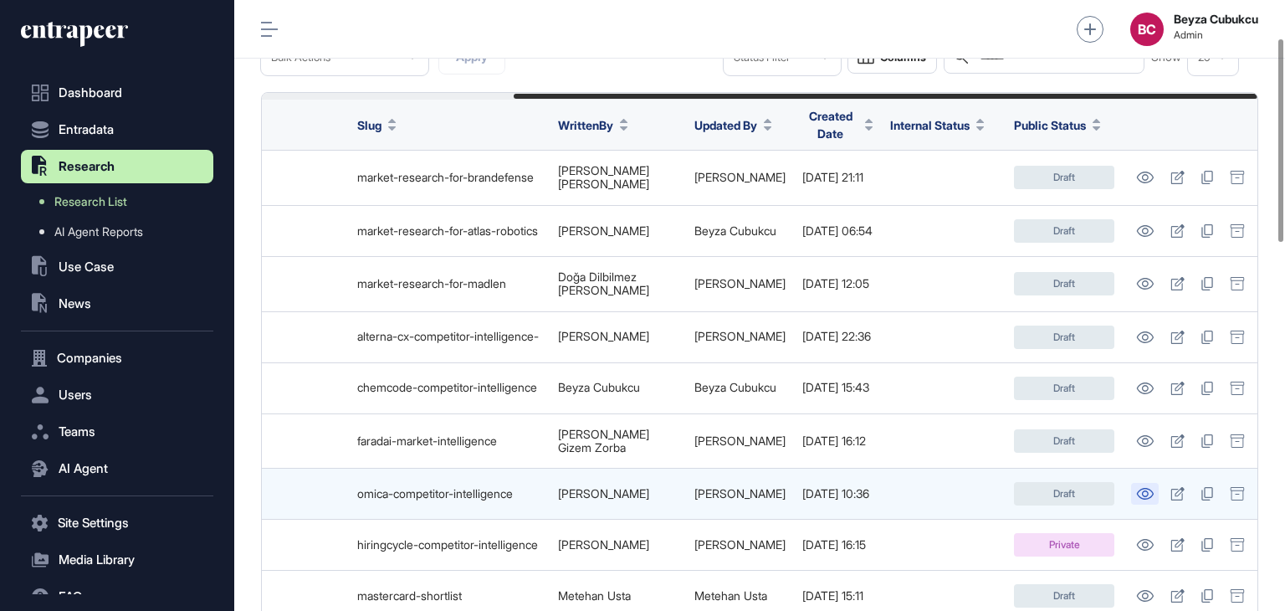
click at [1132, 483] on link at bounding box center [1145, 494] width 28 height 22
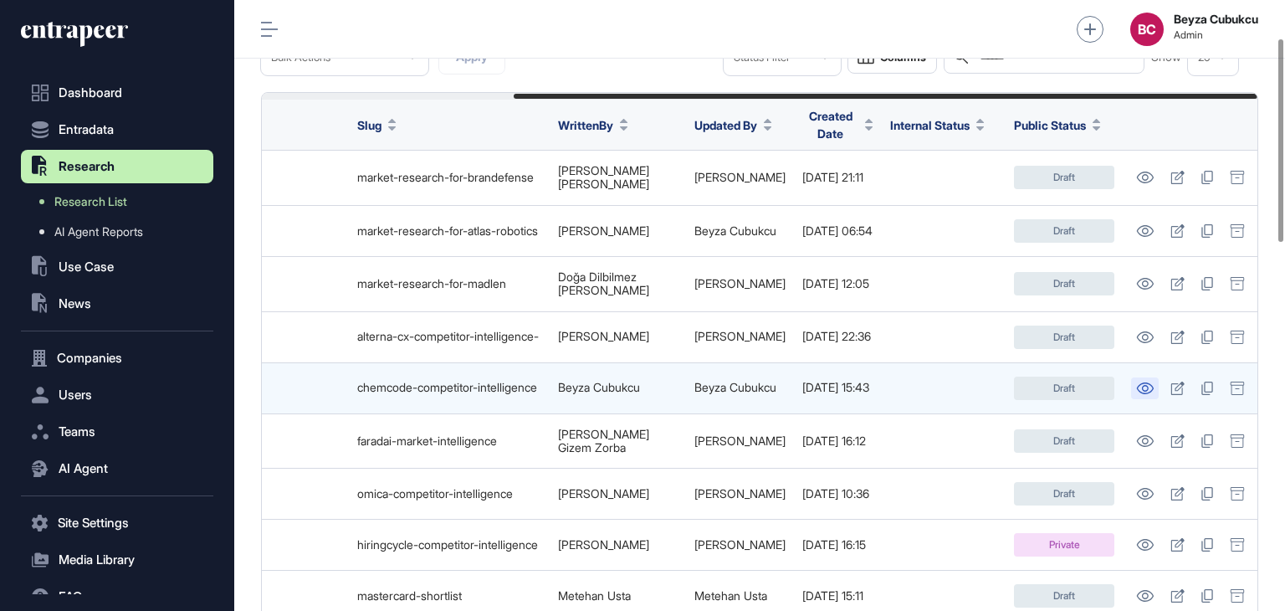
click at [1142, 385] on icon at bounding box center [1145, 388] width 17 height 12
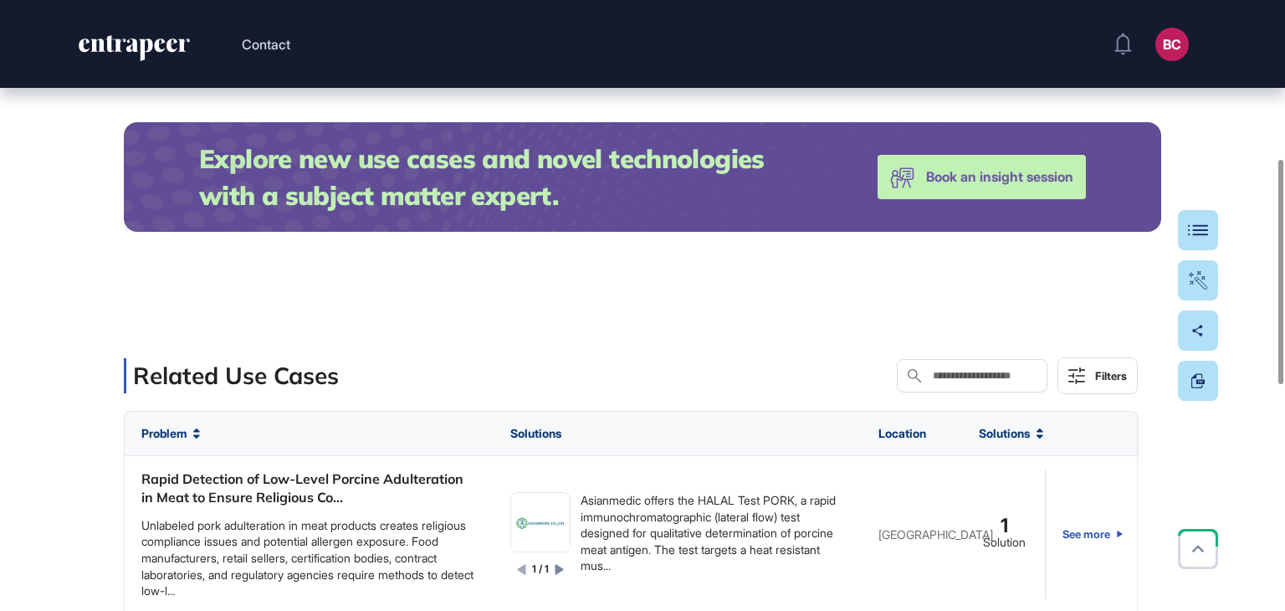
scroll to position [430, 0]
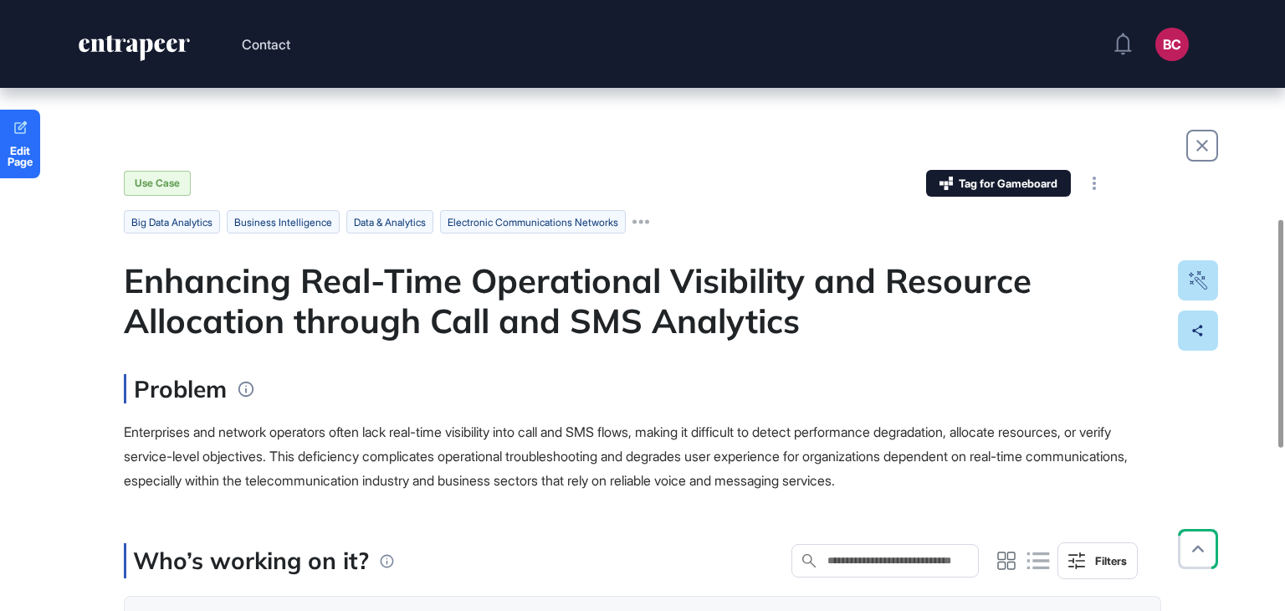
scroll to position [224, 0]
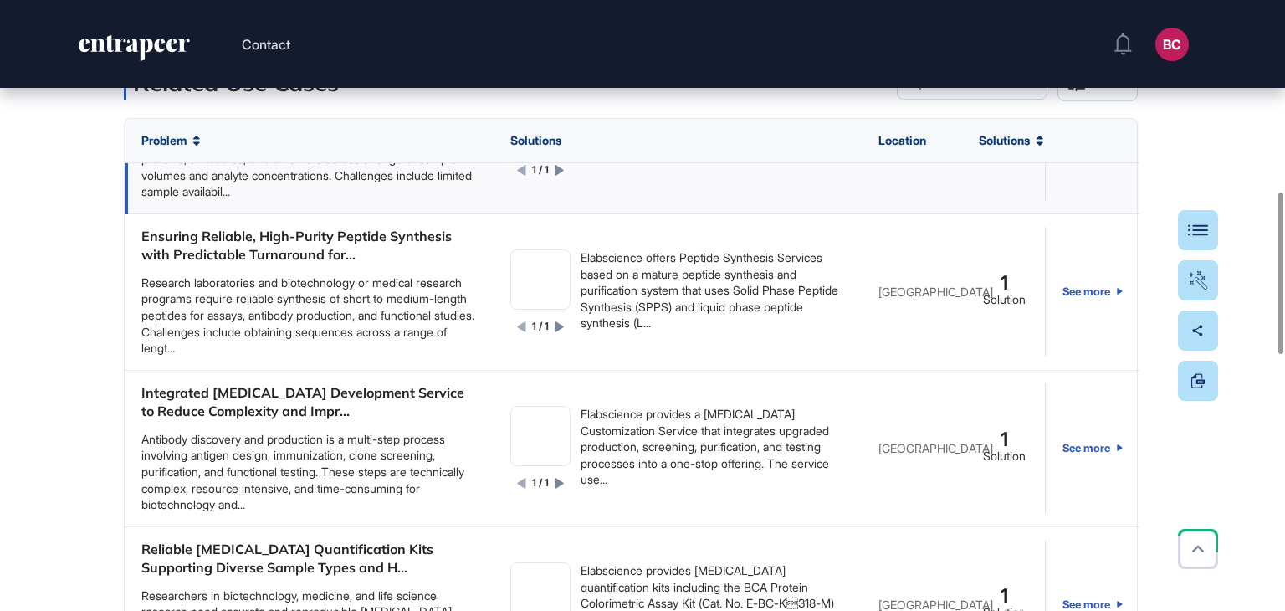
scroll to position [5278, 0]
